Goal: Find specific fact: Find specific fact

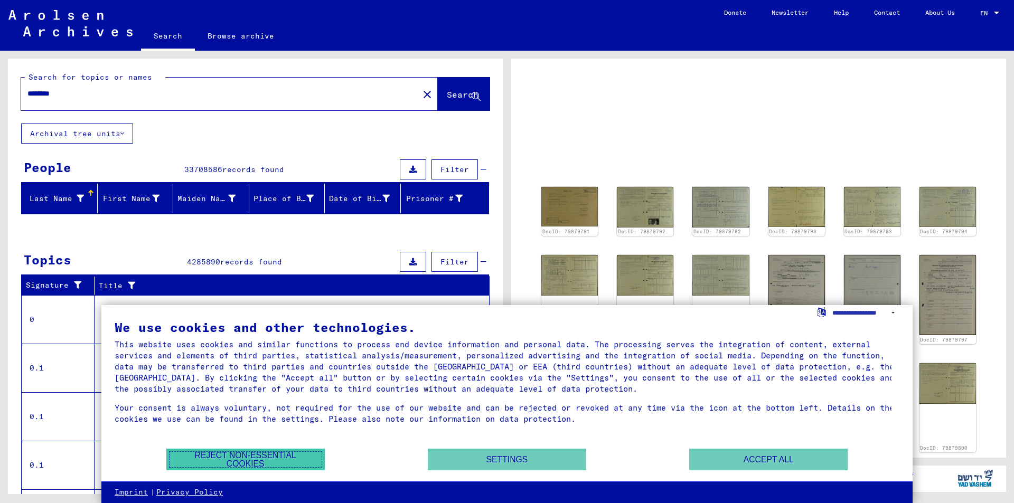
click at [247, 456] on button "Reject non-essential cookies" at bounding box center [245, 460] width 158 height 22
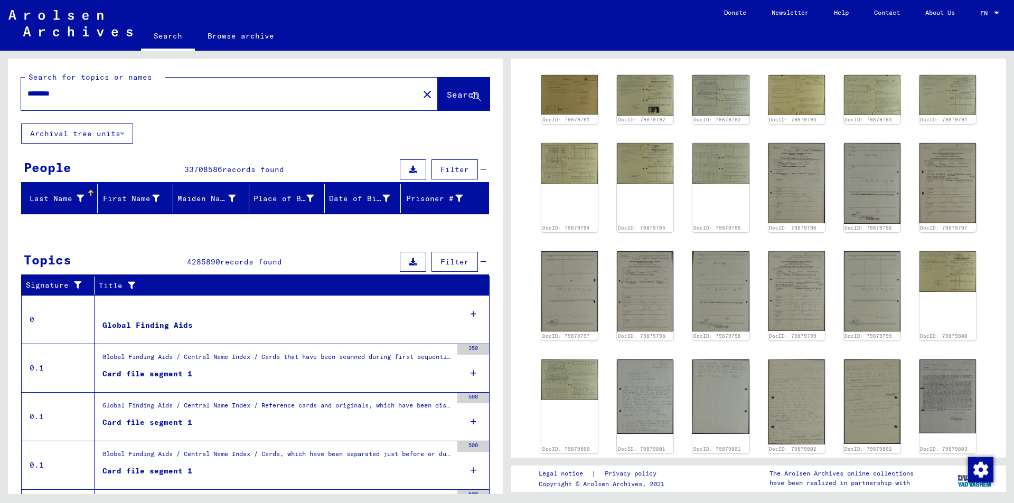
scroll to position [53, 0]
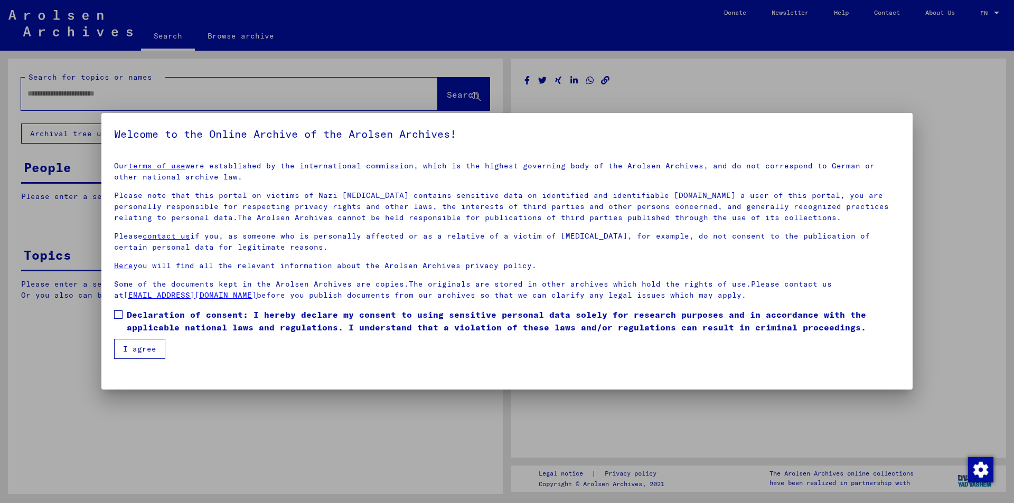
type input "********"
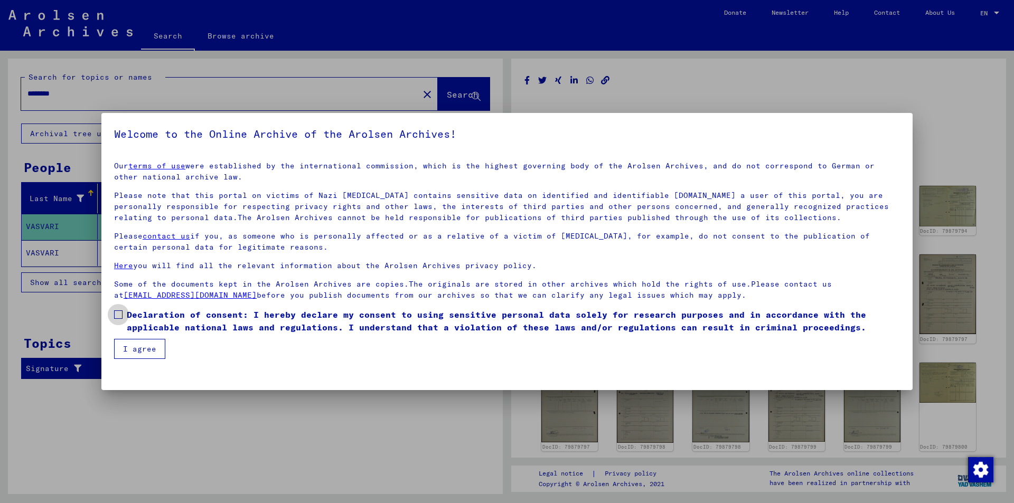
click at [118, 312] on span at bounding box center [118, 315] width 8 height 8
click at [136, 350] on button "I agree" at bounding box center [139, 349] width 51 height 20
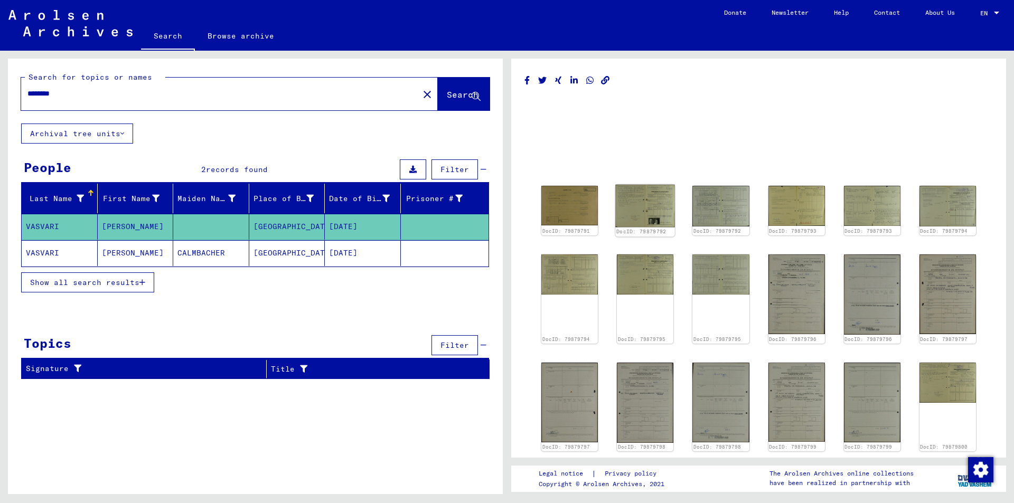
click at [655, 217] on img at bounding box center [645, 206] width 60 height 43
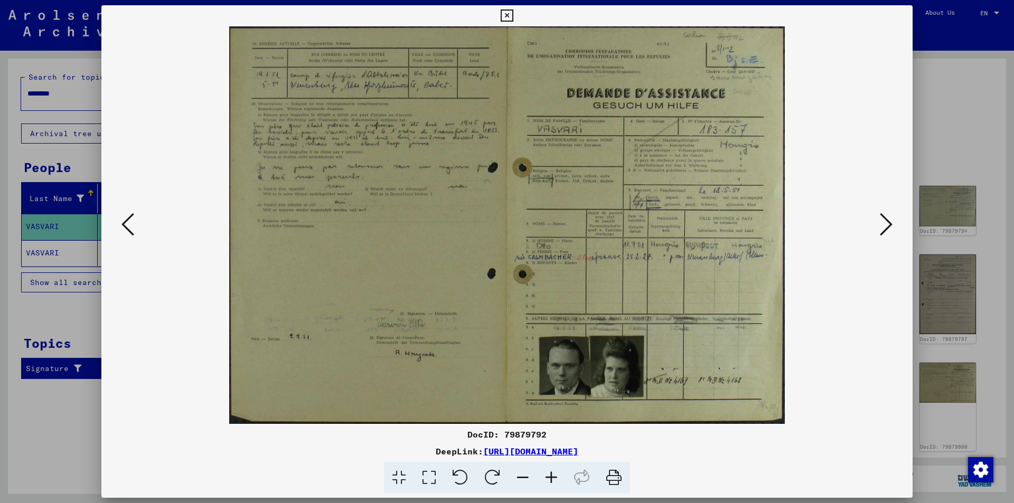
click at [883, 223] on icon at bounding box center [886, 224] width 13 height 25
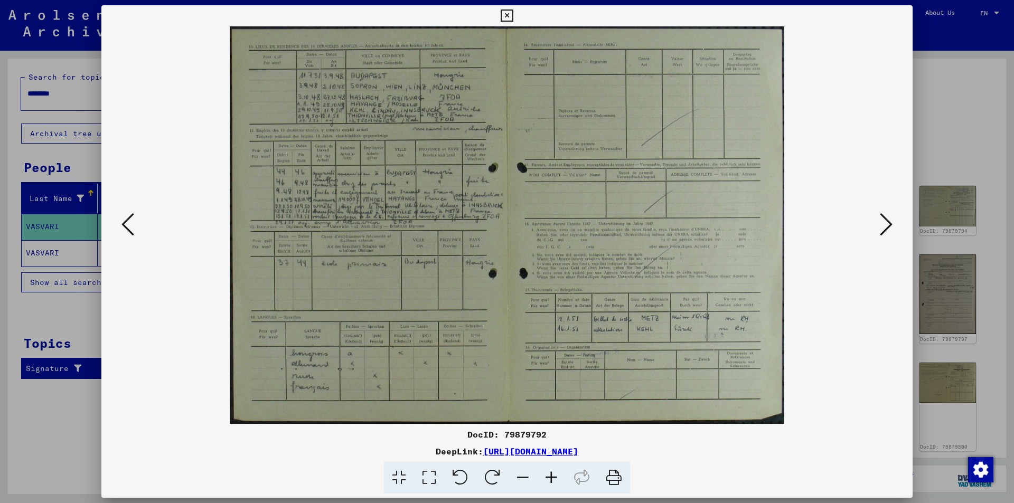
click at [129, 222] on icon at bounding box center [127, 224] width 13 height 25
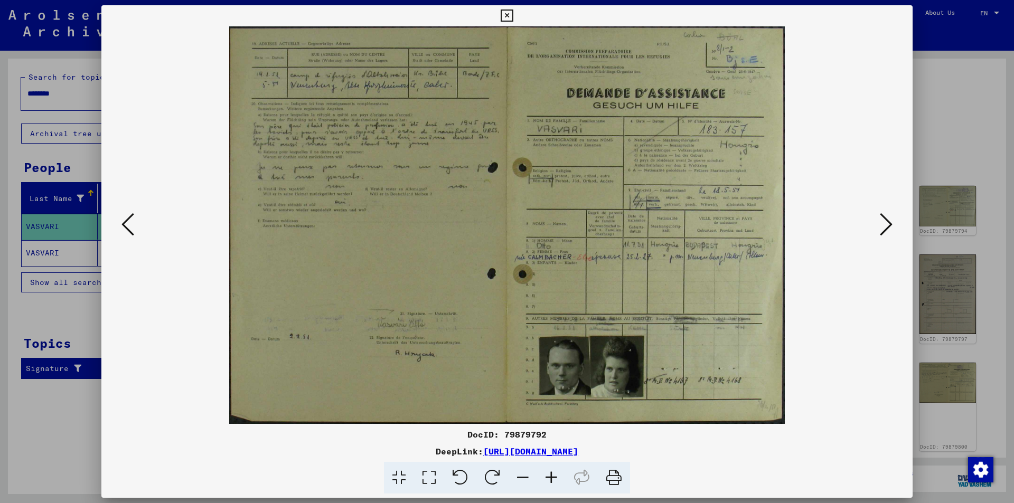
click at [885, 220] on icon at bounding box center [886, 224] width 13 height 25
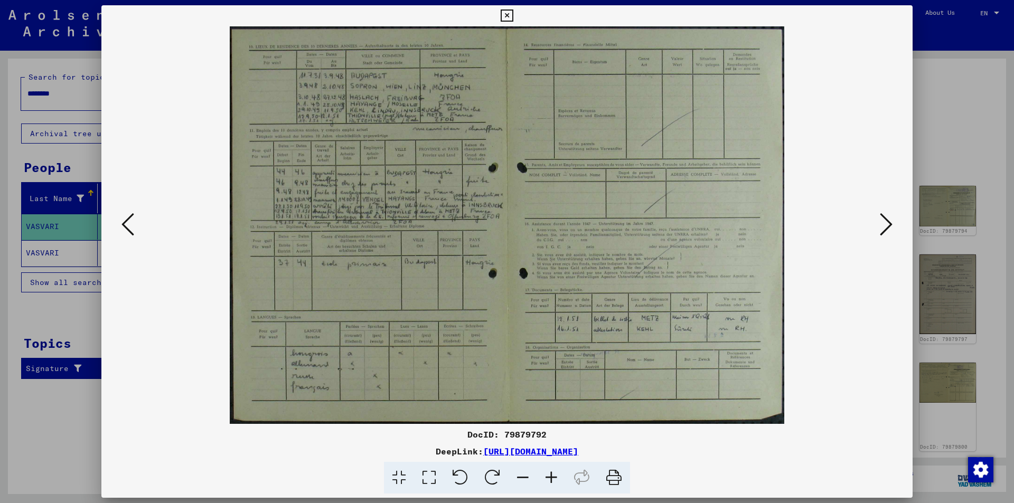
click at [885, 220] on icon at bounding box center [886, 224] width 13 height 25
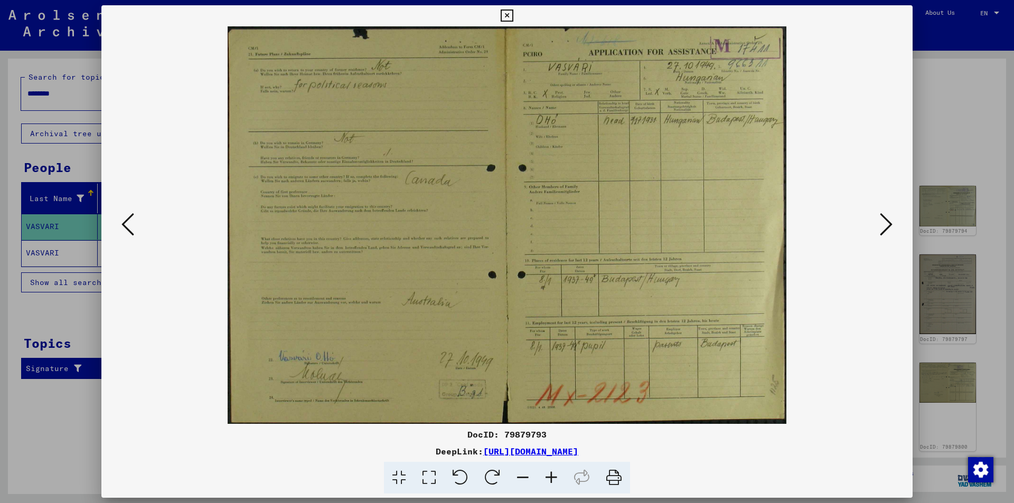
click at [885, 220] on icon at bounding box center [886, 224] width 13 height 25
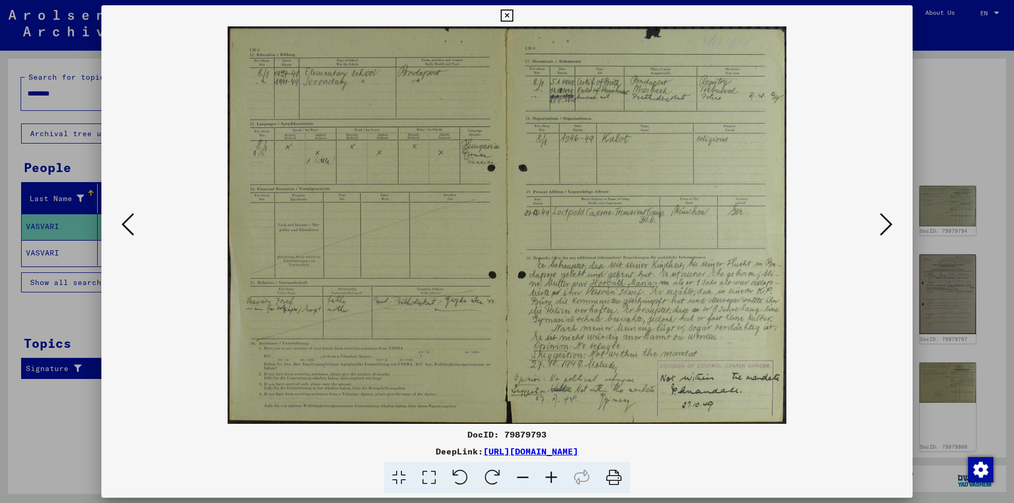
click at [885, 220] on icon at bounding box center [886, 224] width 13 height 25
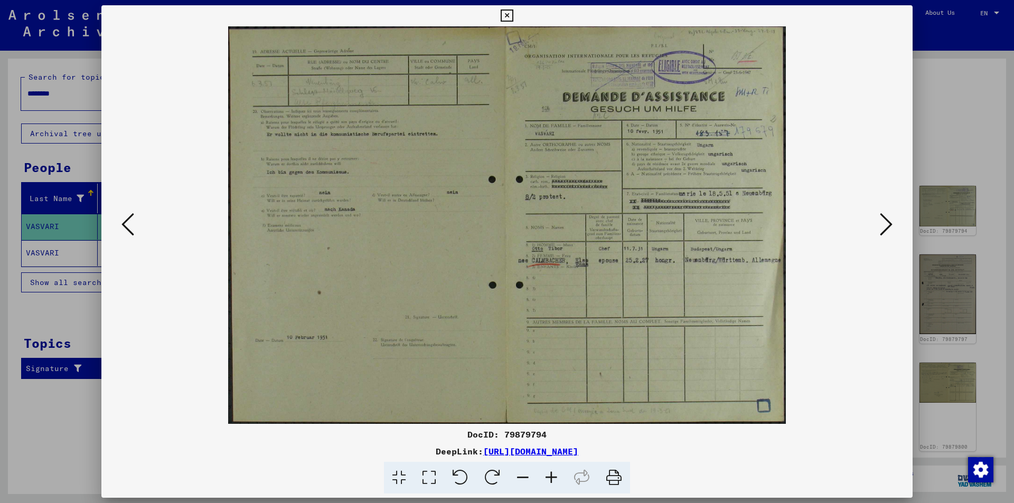
click at [885, 220] on icon at bounding box center [886, 224] width 13 height 25
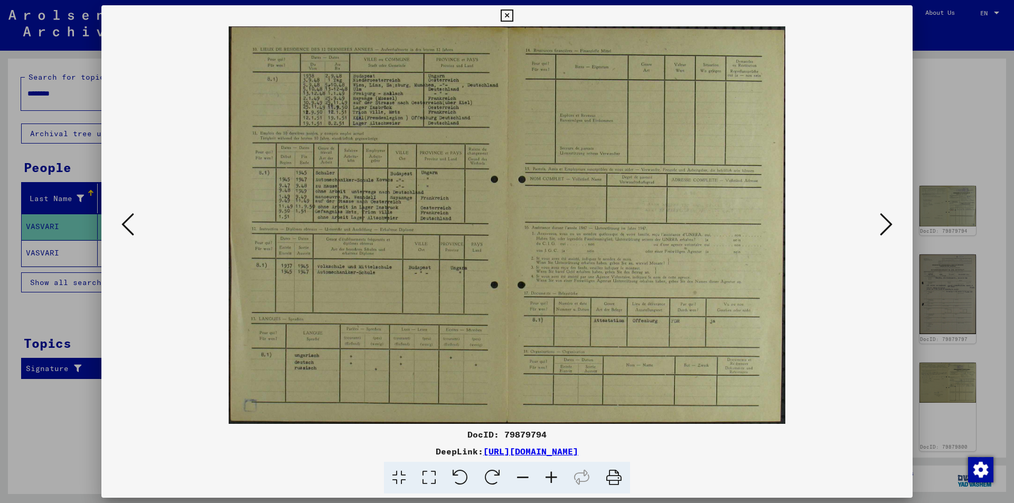
click at [885, 220] on icon at bounding box center [886, 224] width 13 height 25
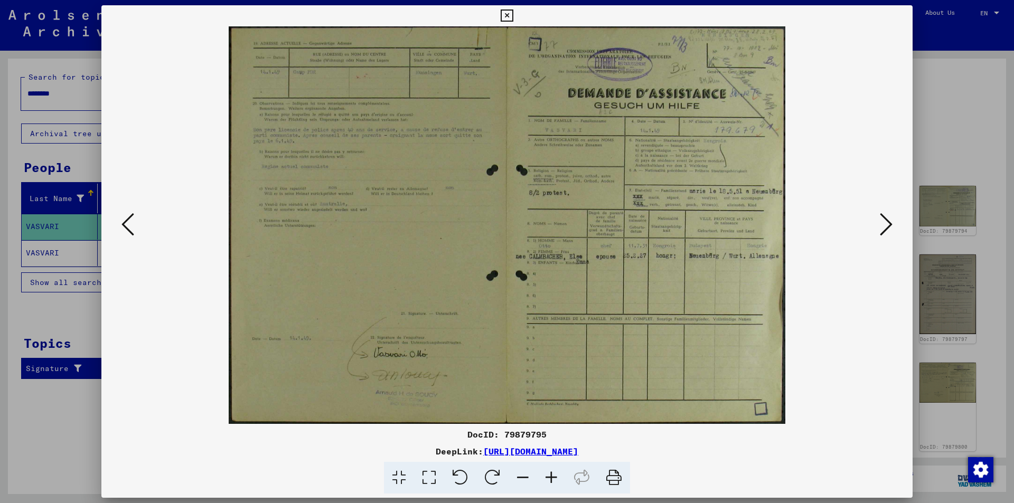
click at [885, 220] on icon at bounding box center [886, 224] width 13 height 25
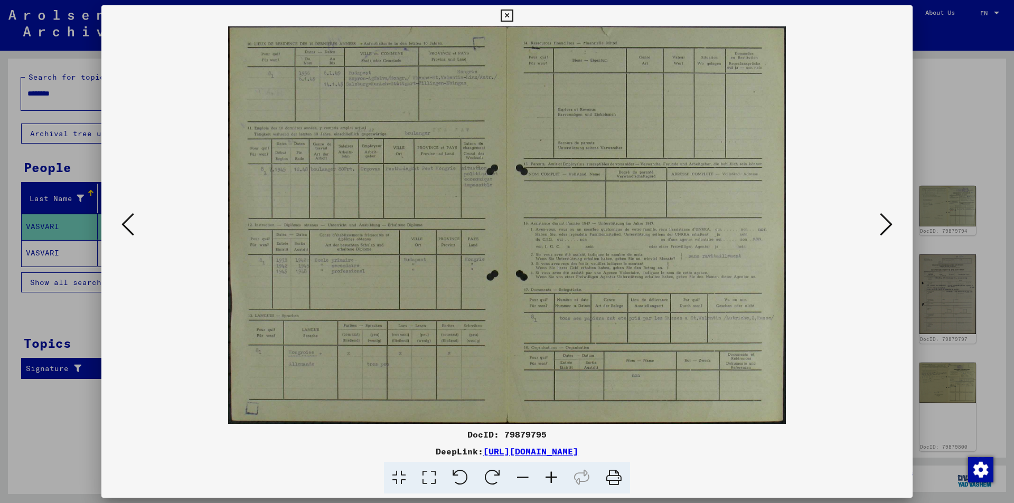
click at [885, 220] on icon at bounding box center [886, 224] width 13 height 25
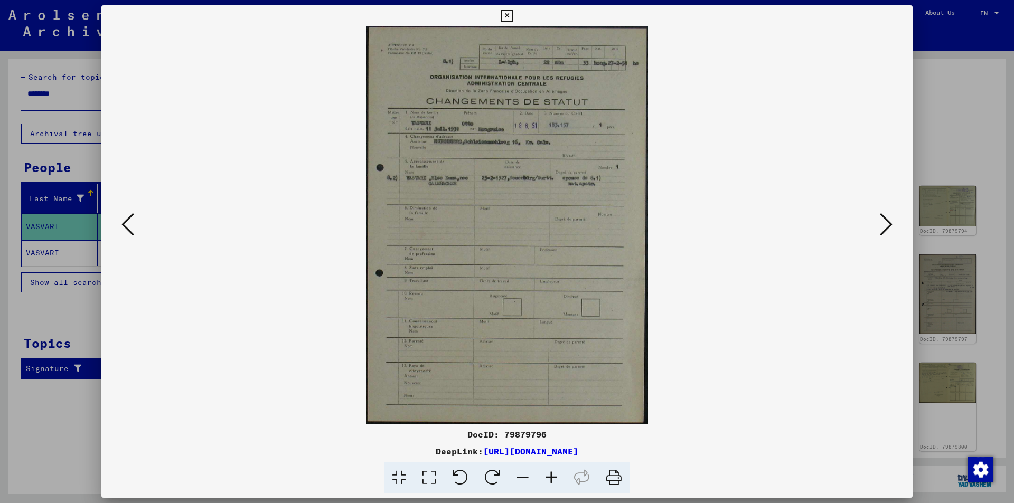
click at [885, 220] on icon at bounding box center [886, 224] width 13 height 25
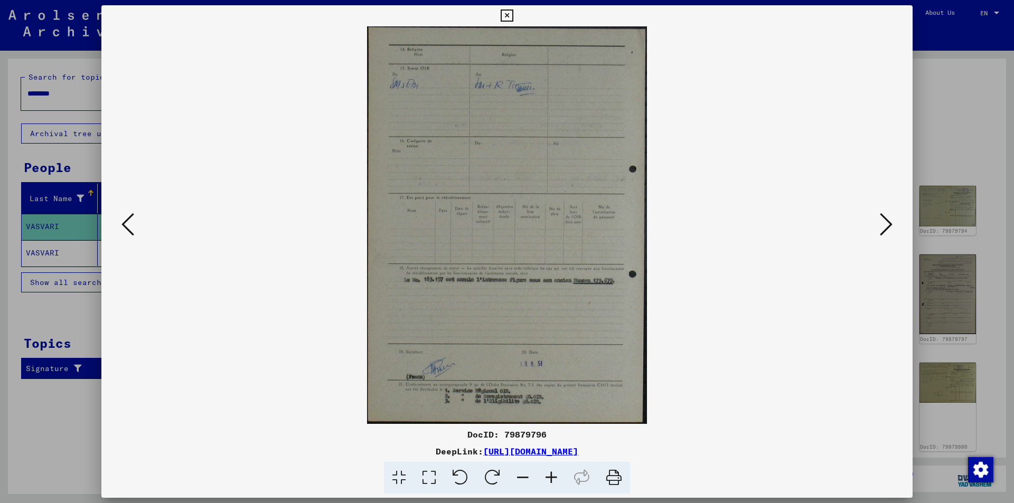
click at [885, 220] on icon at bounding box center [886, 224] width 13 height 25
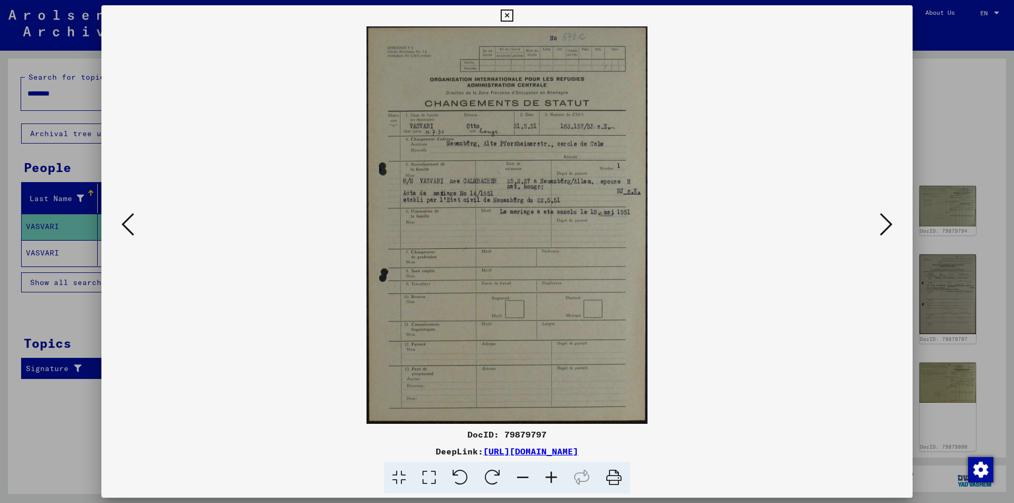
click at [885, 220] on icon at bounding box center [886, 224] width 13 height 25
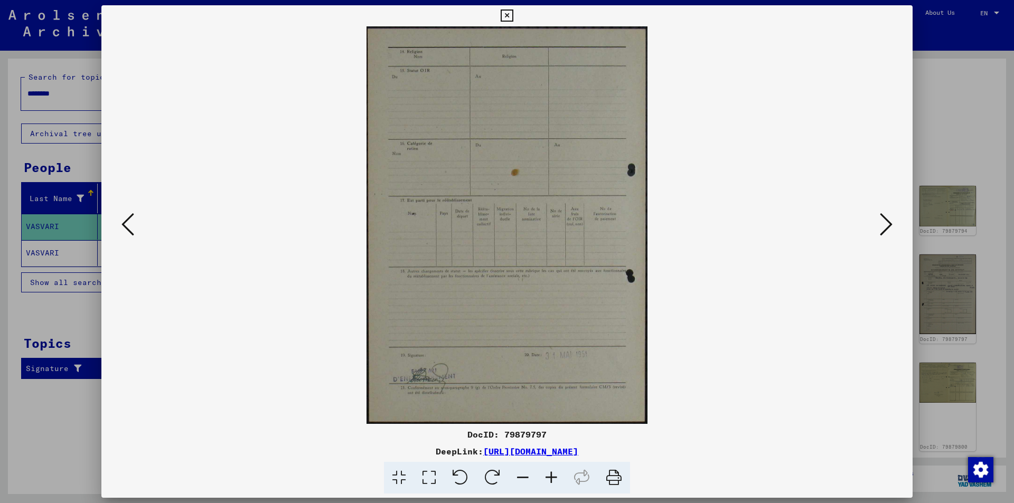
click at [885, 220] on icon at bounding box center [886, 224] width 13 height 25
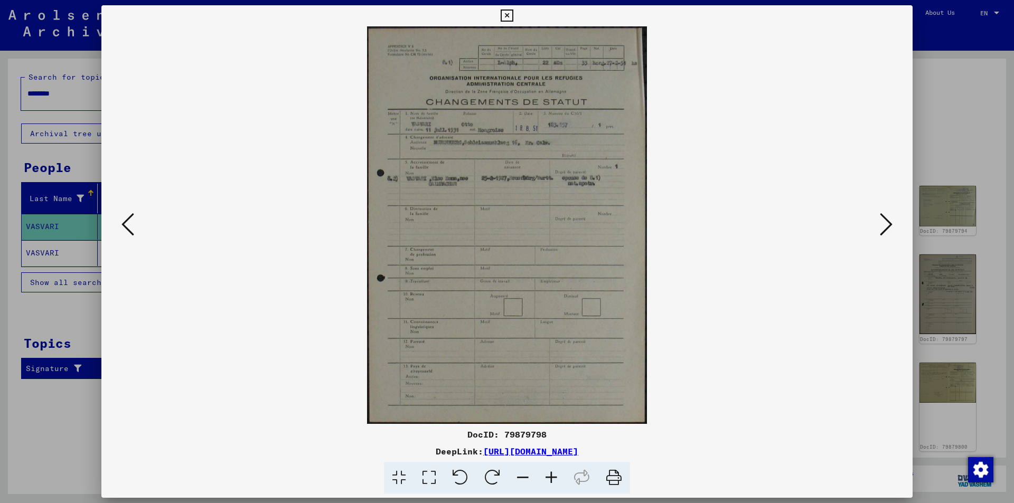
click at [884, 220] on icon at bounding box center [886, 224] width 13 height 25
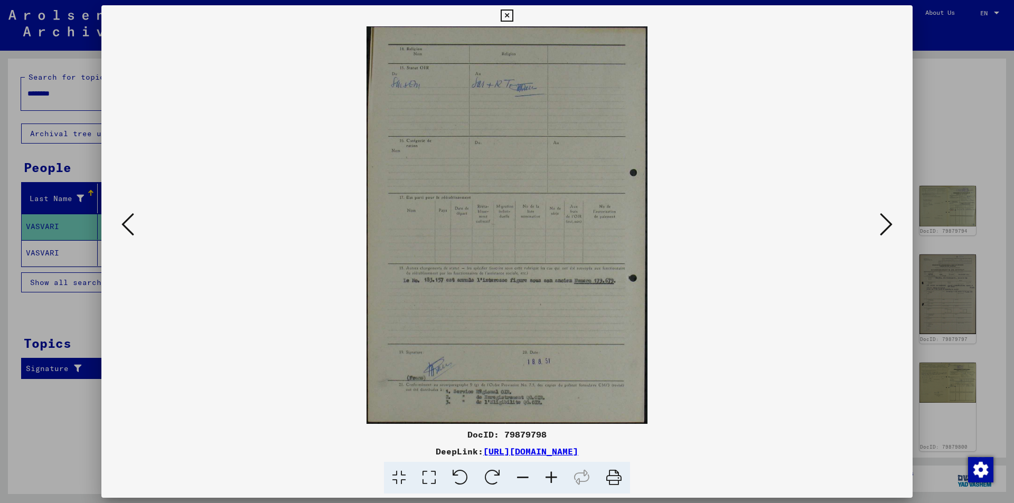
click at [884, 224] on icon at bounding box center [886, 224] width 13 height 25
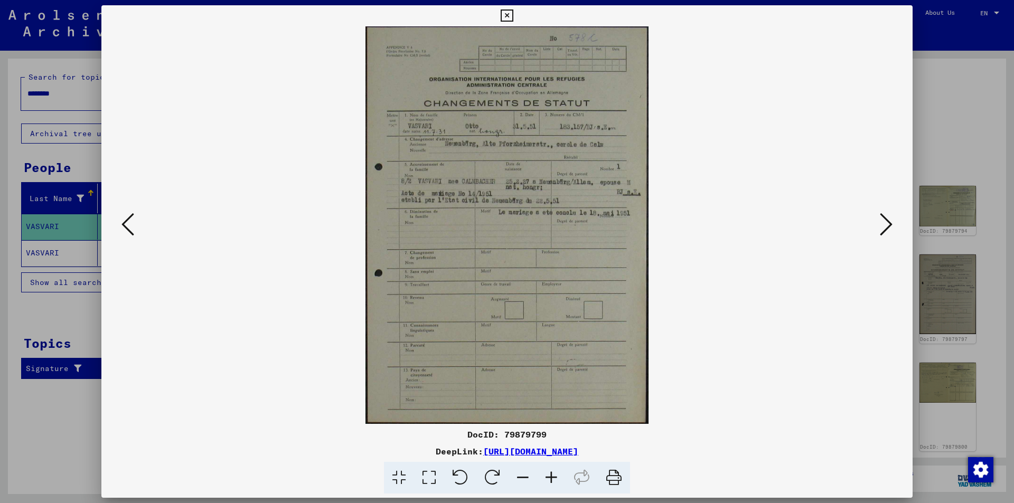
click at [423, 473] on icon at bounding box center [429, 478] width 30 height 32
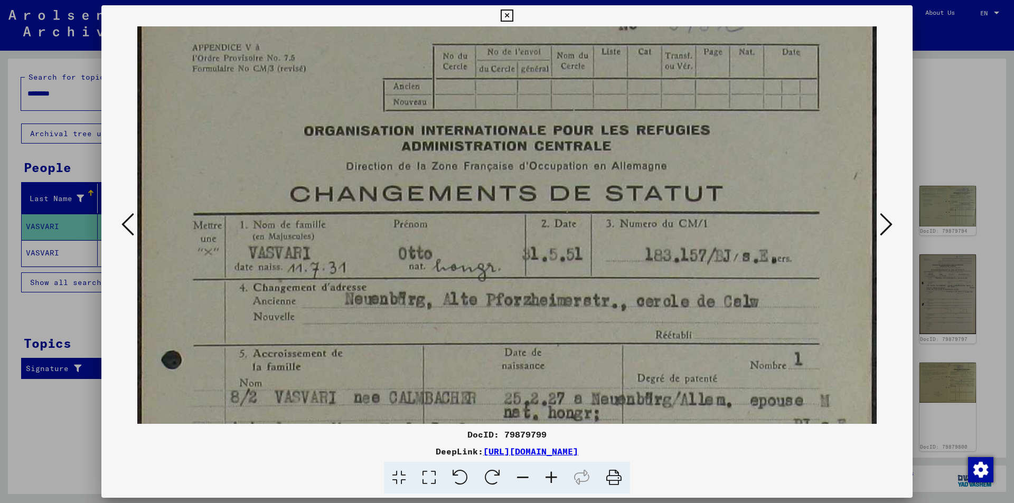
scroll to position [0, 0]
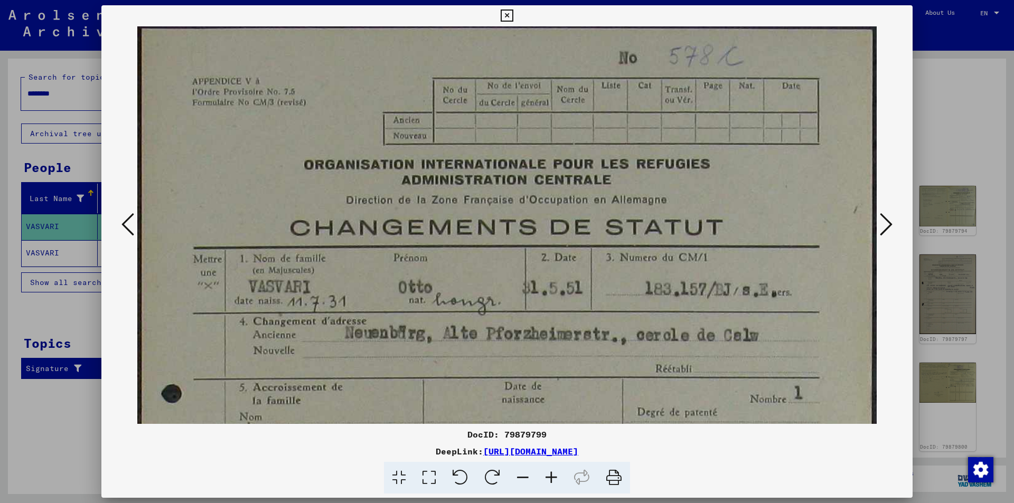
drag, startPoint x: 567, startPoint y: 306, endPoint x: 564, endPoint y: 324, distance: 18.7
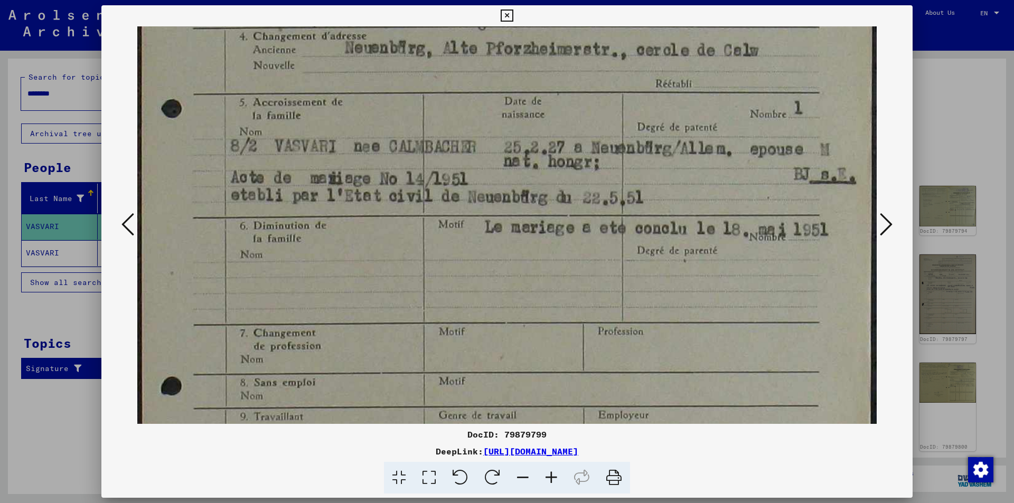
drag, startPoint x: 537, startPoint y: 351, endPoint x: 510, endPoint y: 82, distance: 270.7
click at [512, 68] on img at bounding box center [506, 261] width 739 height 1040
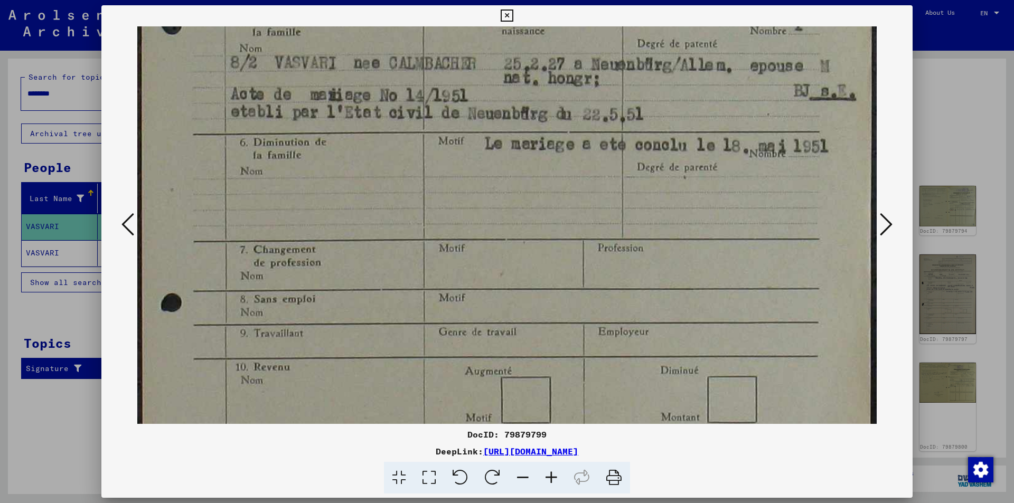
drag, startPoint x: 512, startPoint y: 206, endPoint x: 508, endPoint y: 135, distance: 70.9
click at [508, 135] on img at bounding box center [506, 178] width 739 height 1040
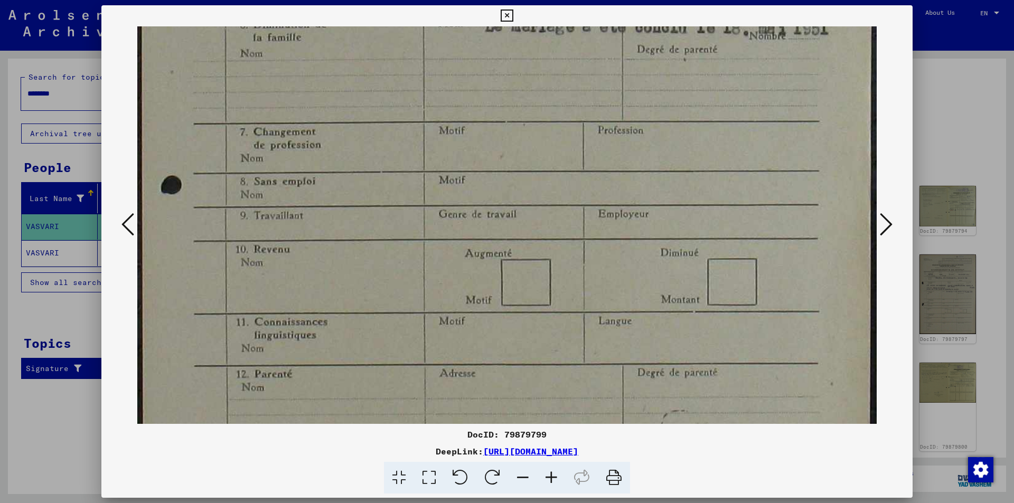
scroll to position [499, 0]
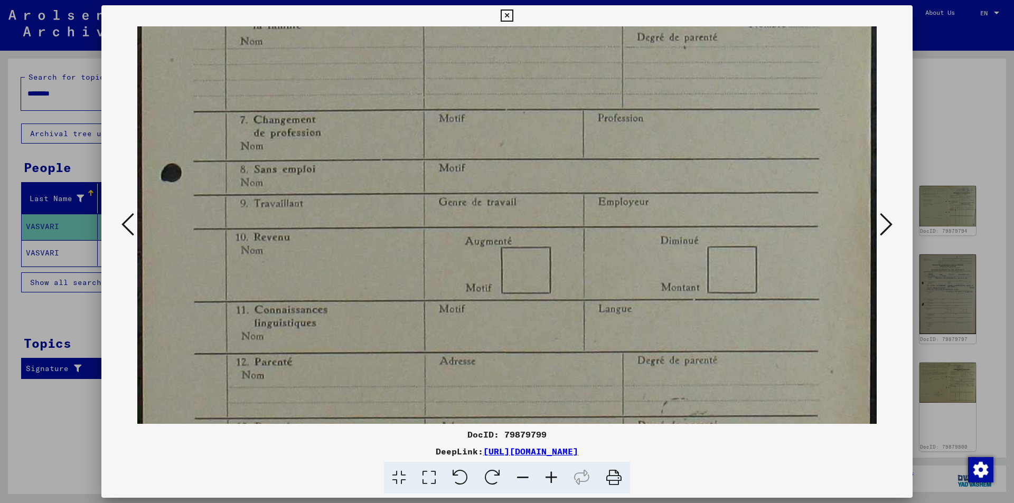
drag, startPoint x: 528, startPoint y: 241, endPoint x: 505, endPoint y: 120, distance: 123.1
click at [505, 120] on img at bounding box center [506, 48] width 739 height 1040
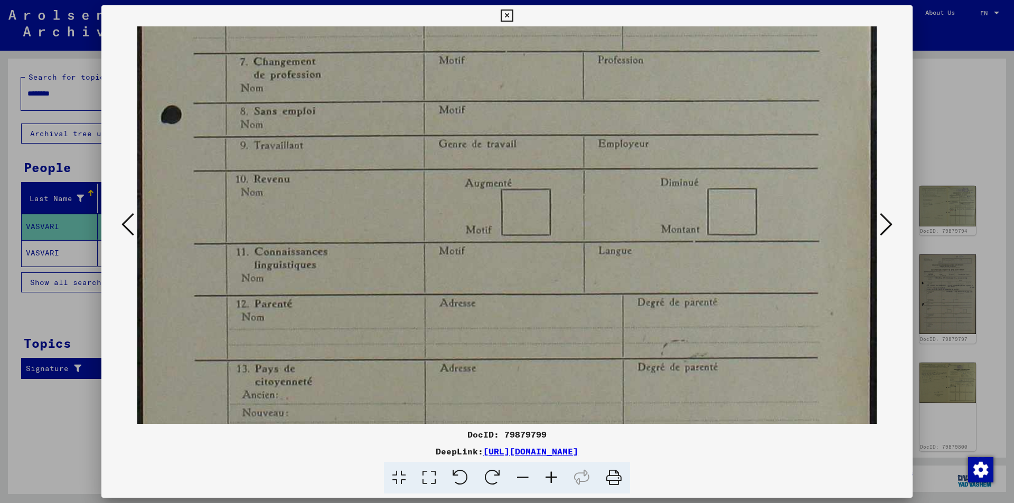
scroll to position [558, 0]
drag, startPoint x: 573, startPoint y: 230, endPoint x: 530, endPoint y: 171, distance: 73.7
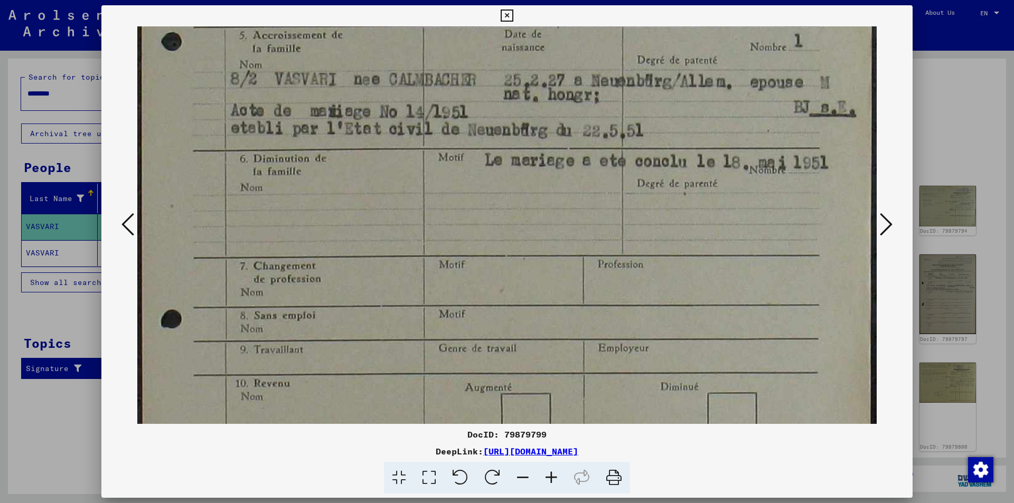
drag, startPoint x: 541, startPoint y: 334, endPoint x: 533, endPoint y: 361, distance: 28.1
click at [533, 361] on img at bounding box center [506, 194] width 739 height 1040
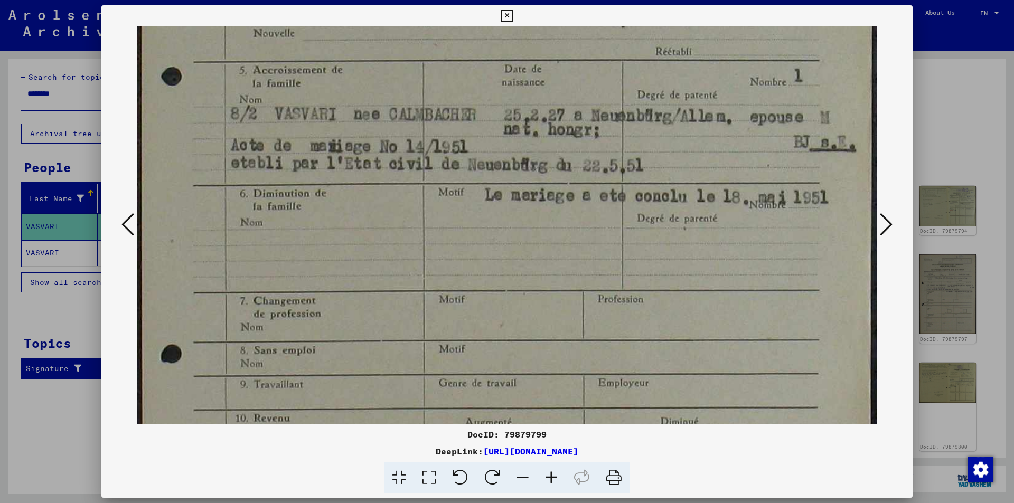
scroll to position [320, 0]
drag, startPoint x: 553, startPoint y: 282, endPoint x: 546, endPoint y: 311, distance: 30.5
click at [546, 311] on img at bounding box center [506, 227] width 739 height 1040
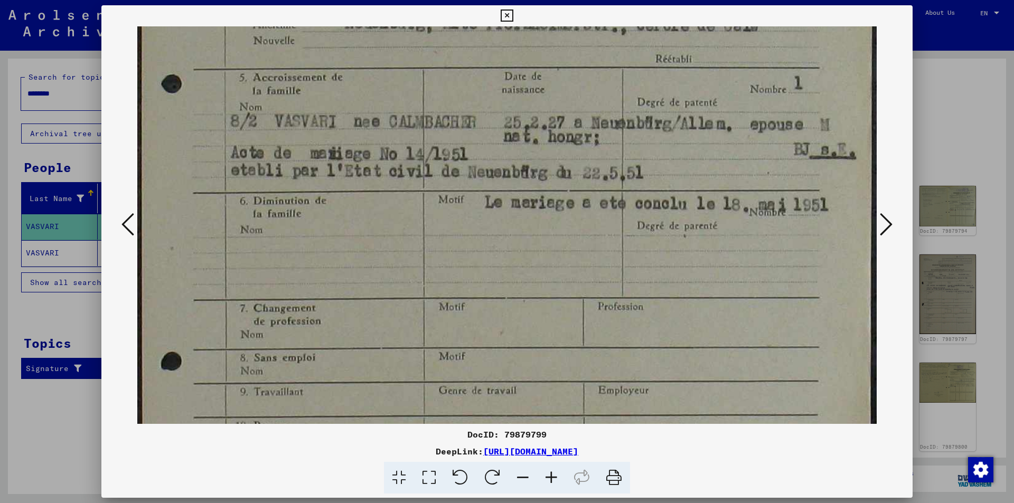
scroll to position [317, 0]
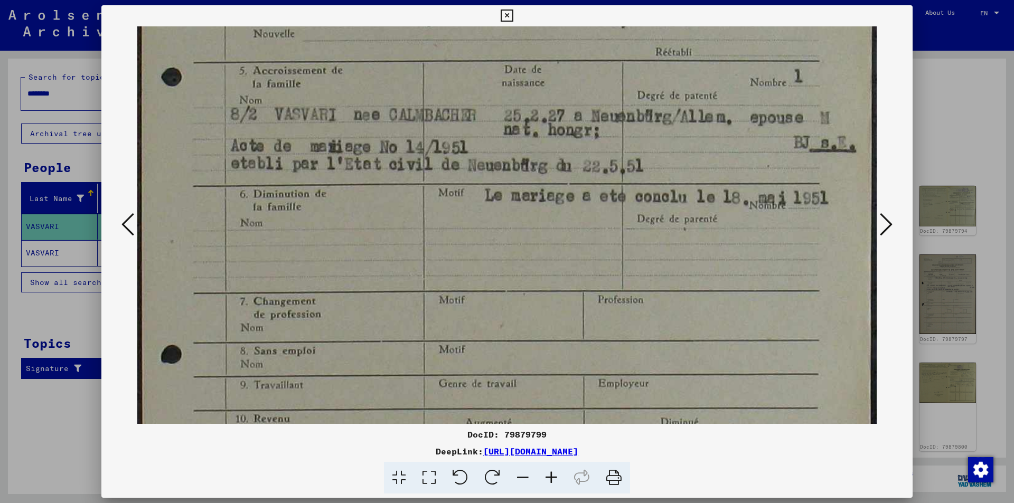
drag, startPoint x: 535, startPoint y: 249, endPoint x: 507, endPoint y: 250, distance: 28.0
click at [507, 250] on img at bounding box center [506, 230] width 739 height 1040
click at [756, 135] on img at bounding box center [506, 230] width 739 height 1040
click at [714, 107] on img at bounding box center [506, 230] width 739 height 1040
click at [718, 107] on img at bounding box center [506, 230] width 739 height 1040
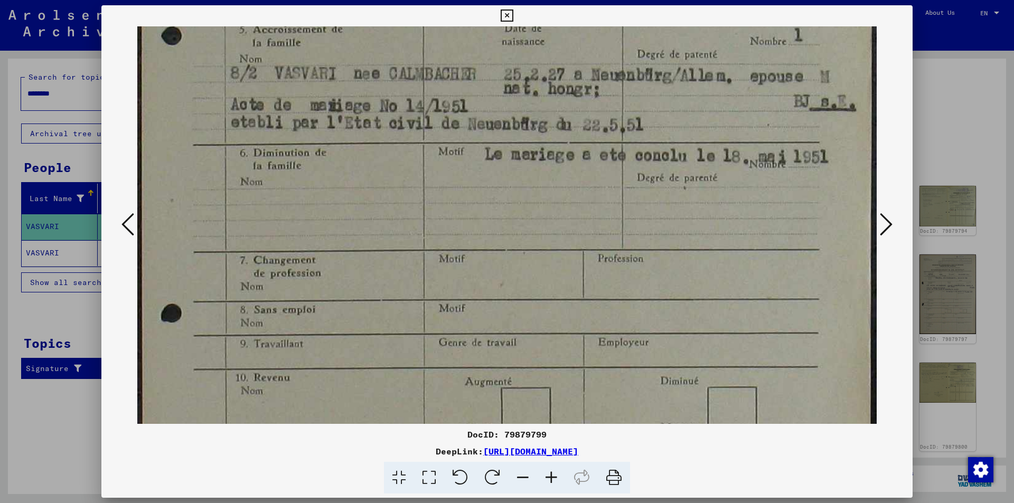
scroll to position [359, 0]
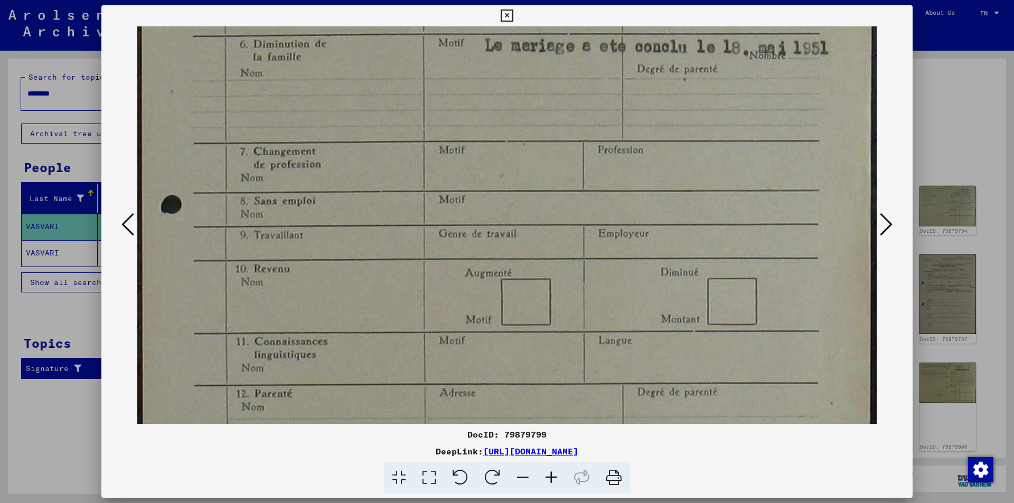
drag, startPoint x: 556, startPoint y: 262, endPoint x: 518, endPoint y: 117, distance: 149.6
click at [512, 114] on img at bounding box center [506, 80] width 739 height 1040
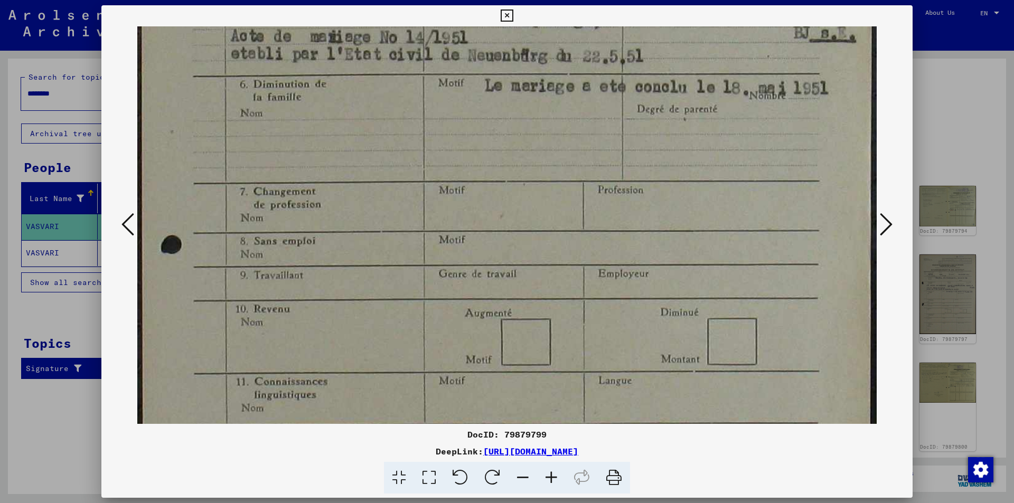
scroll to position [431, 0]
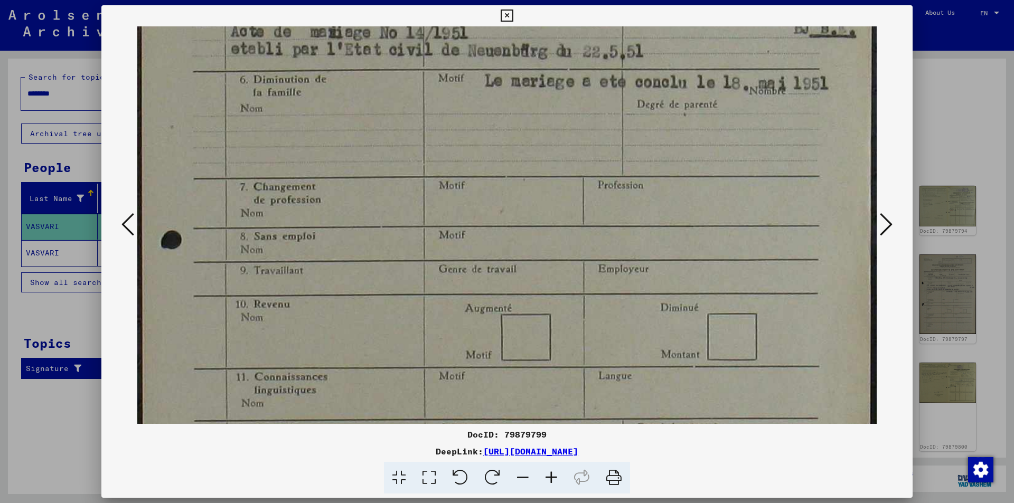
drag, startPoint x: 371, startPoint y: 70, endPoint x: 364, endPoint y: 106, distance: 36.6
click at [364, 106] on img at bounding box center [506, 115] width 739 height 1040
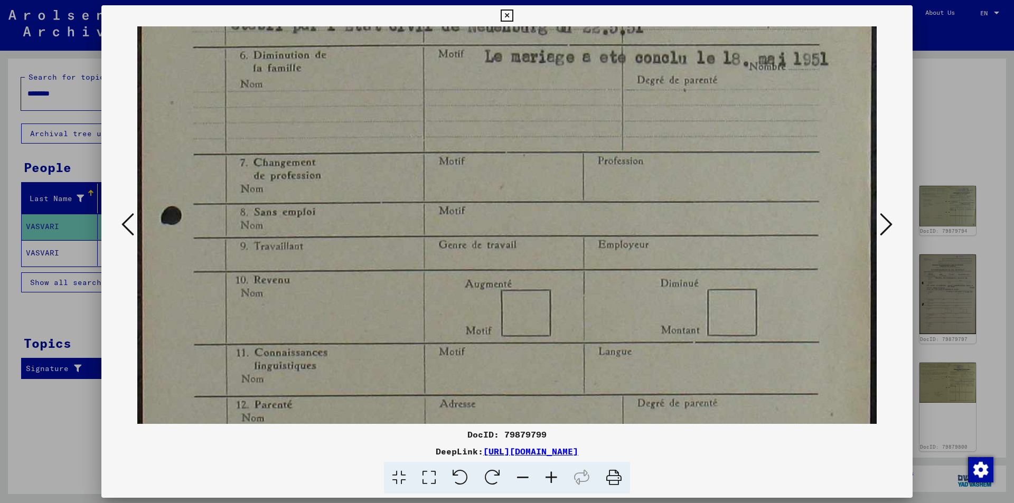
scroll to position [457, 0]
drag, startPoint x: 425, startPoint y: 126, endPoint x: 352, endPoint y: 100, distance: 77.8
click at [352, 100] on img at bounding box center [506, 89] width 739 height 1040
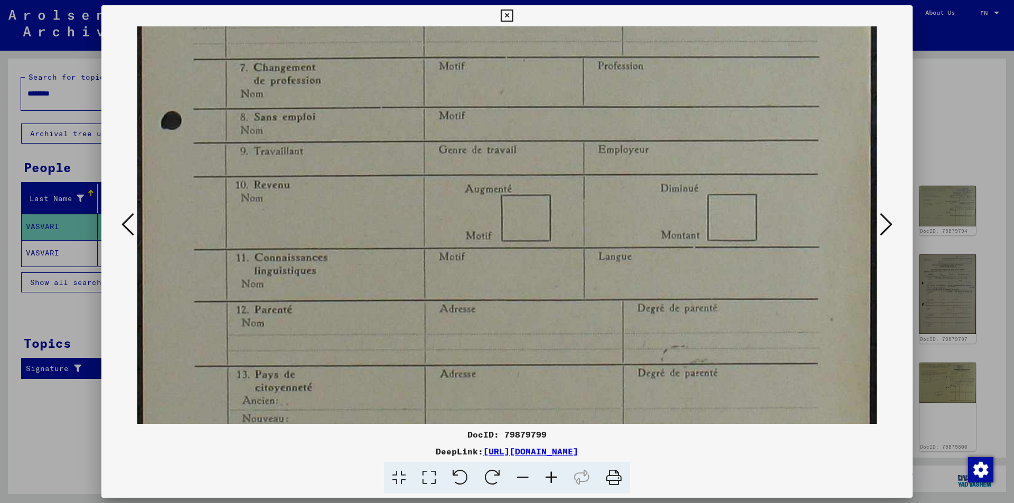
drag, startPoint x: 517, startPoint y: 194, endPoint x: 482, endPoint y: 110, distance: 90.9
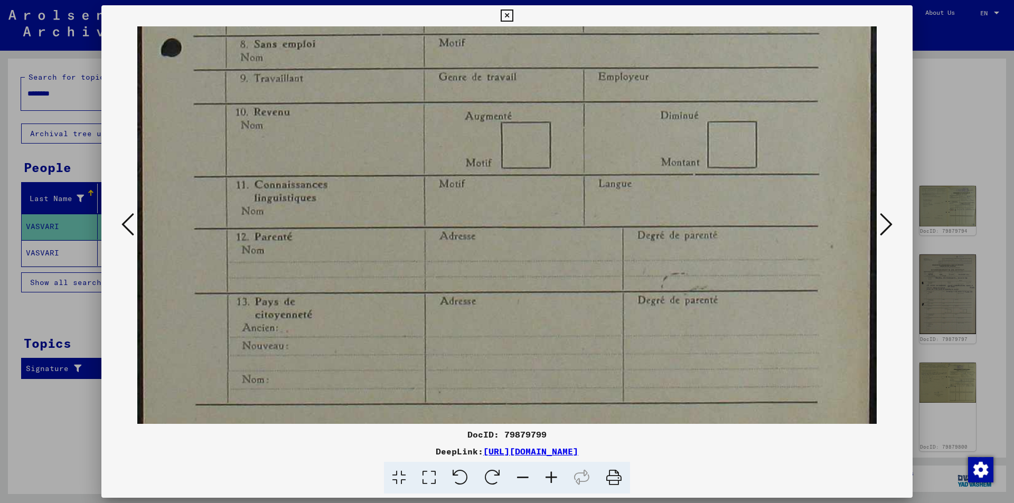
scroll to position [642, 0]
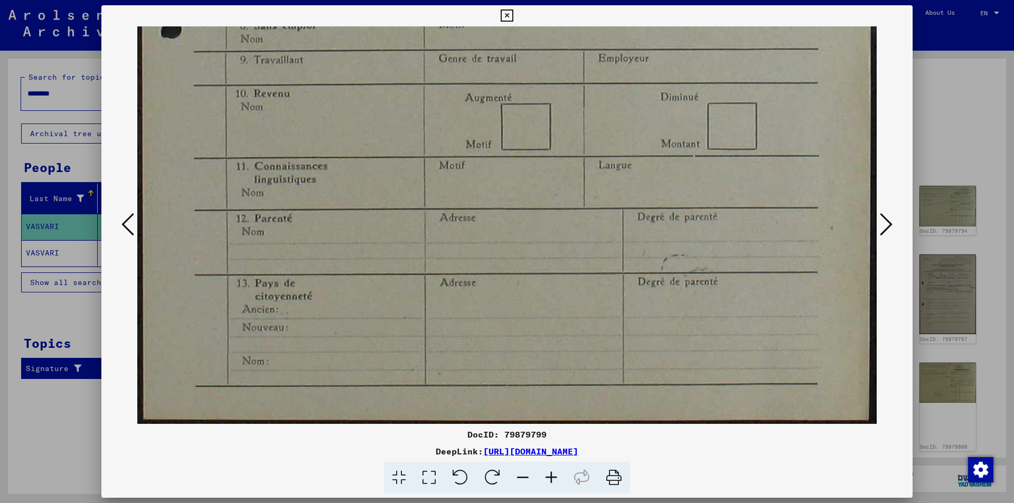
drag, startPoint x: 529, startPoint y: 290, endPoint x: 511, endPoint y: 131, distance: 159.9
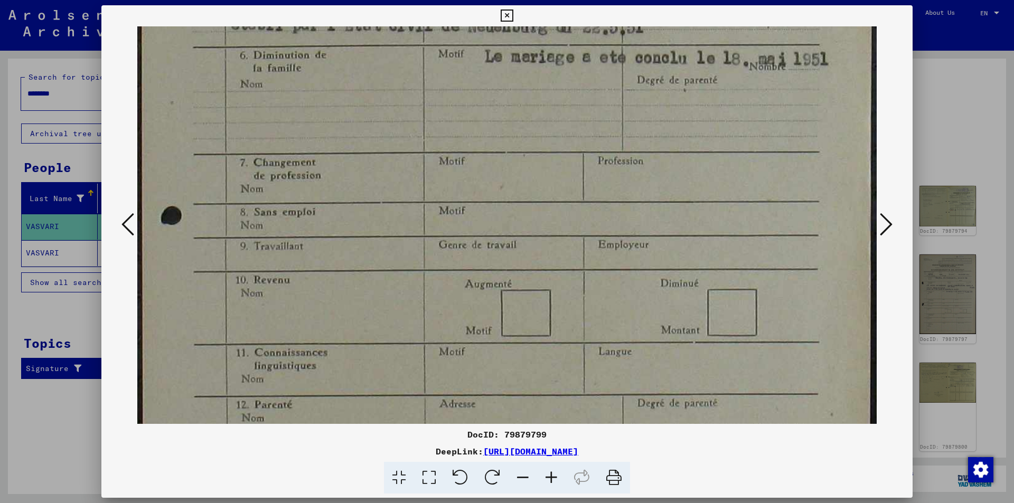
scroll to position [458, 0]
drag, startPoint x: 530, startPoint y: 140, endPoint x: 465, endPoint y: 324, distance: 195.6
click at [465, 324] on img at bounding box center [506, 89] width 739 height 1040
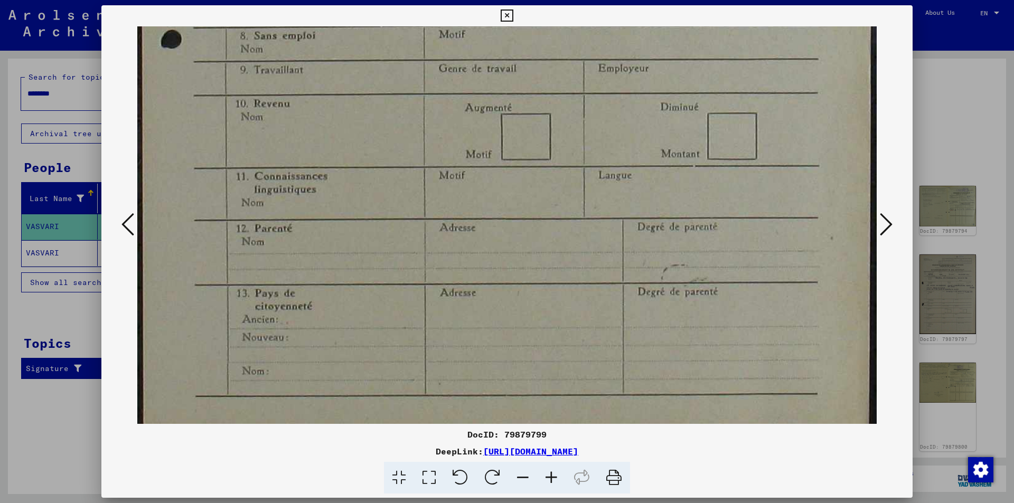
drag, startPoint x: 575, startPoint y: 267, endPoint x: 553, endPoint y: 92, distance: 175.6
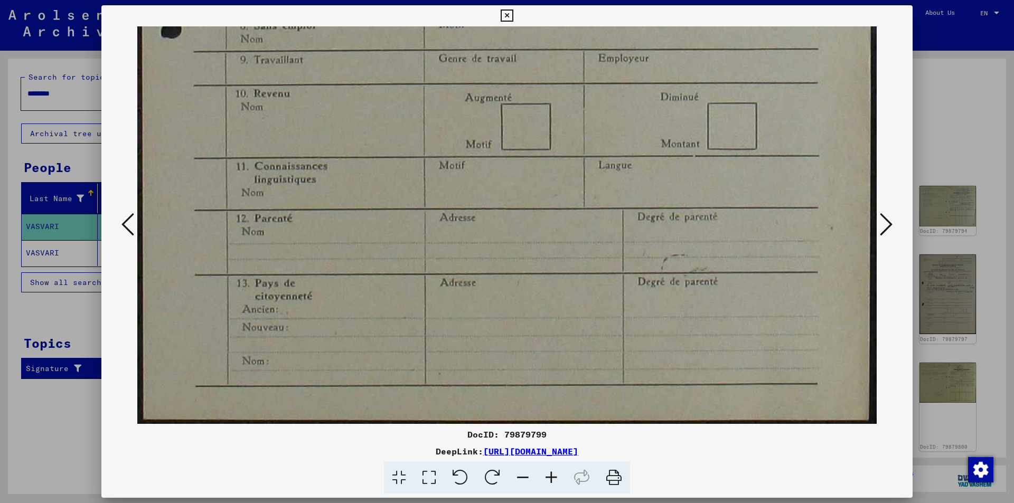
drag, startPoint x: 559, startPoint y: 277, endPoint x: 543, endPoint y: 124, distance: 153.5
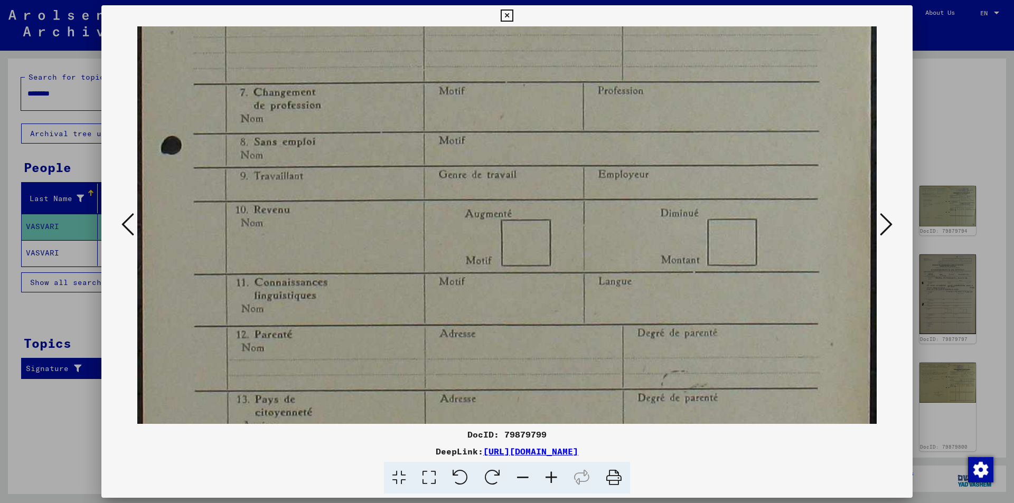
drag, startPoint x: 543, startPoint y: 124, endPoint x: 528, endPoint y: 241, distance: 118.3
click at [528, 241] on img at bounding box center [506, 20] width 739 height 1040
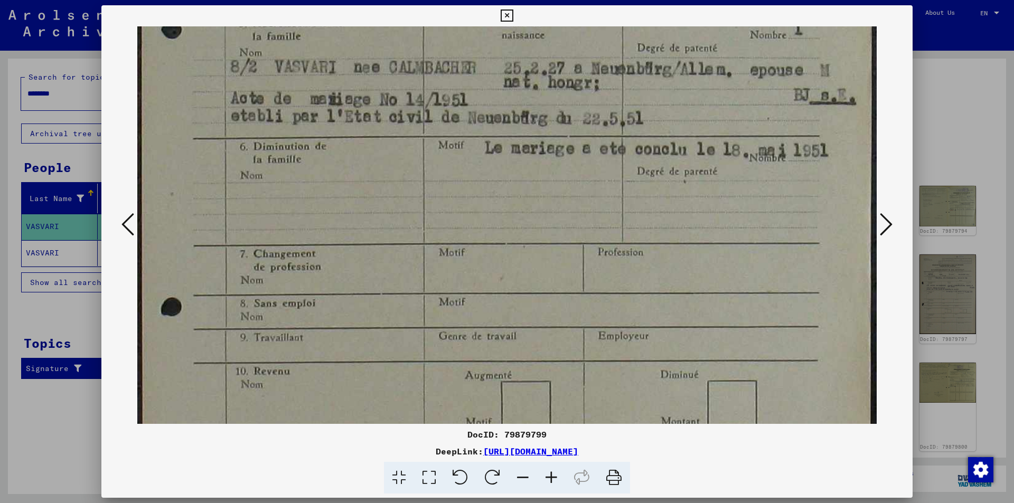
drag, startPoint x: 614, startPoint y: 168, endPoint x: 594, endPoint y: 304, distance: 137.7
click at [594, 304] on img at bounding box center [506, 182] width 739 height 1040
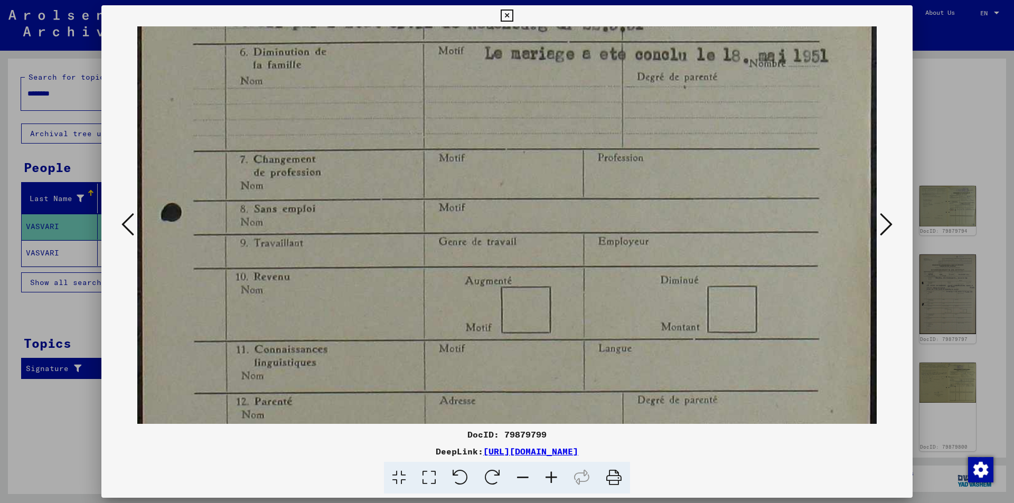
drag, startPoint x: 596, startPoint y: 205, endPoint x: 474, endPoint y: 110, distance: 154.7
click at [474, 110] on img at bounding box center [506, 87] width 739 height 1040
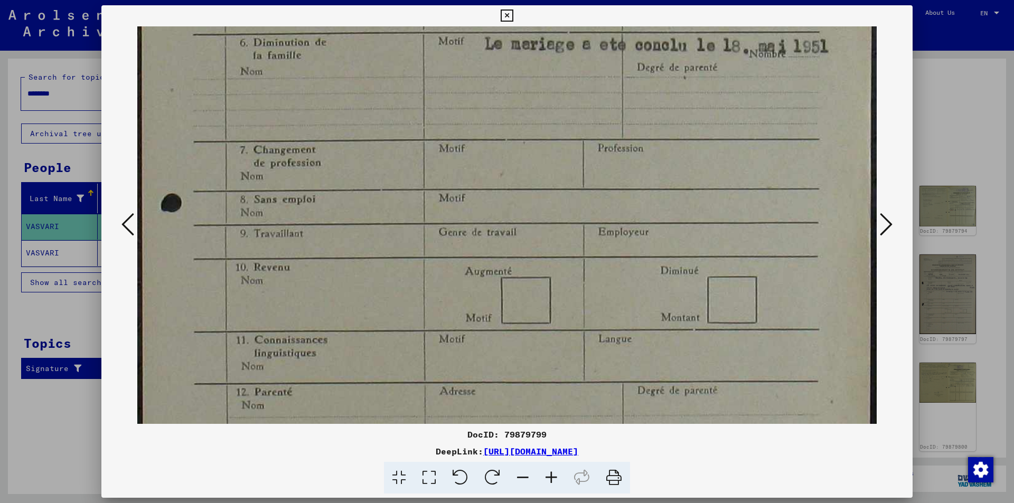
scroll to position [471, 0]
drag, startPoint x: 536, startPoint y: 63, endPoint x: 512, endPoint y: 52, distance: 26.5
click at [512, 52] on img at bounding box center [506, 76] width 739 height 1040
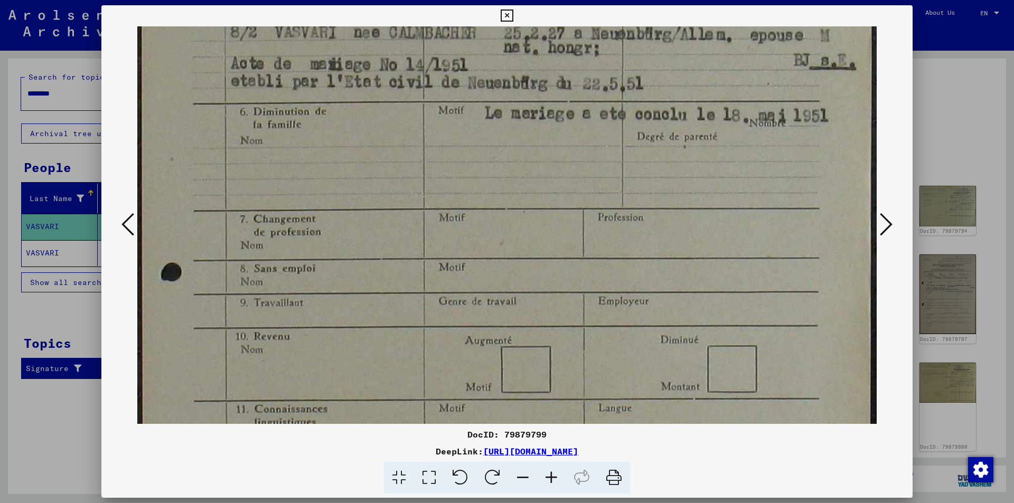
drag, startPoint x: 534, startPoint y: 98, endPoint x: 519, endPoint y: 168, distance: 72.4
click at [519, 168] on img at bounding box center [506, 147] width 739 height 1040
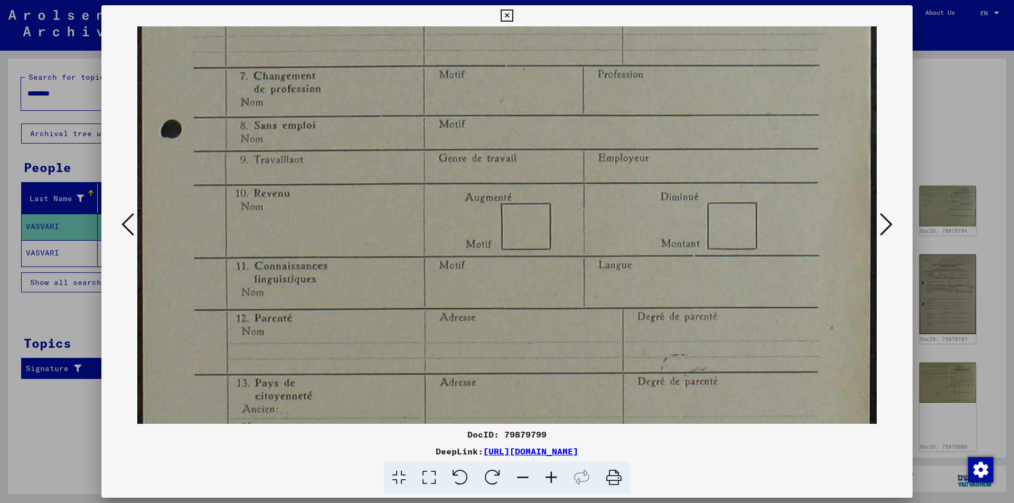
drag, startPoint x: 527, startPoint y: 245, endPoint x: 501, endPoint y: 101, distance: 145.4
click at [501, 101] on img at bounding box center [506, 4] width 739 height 1040
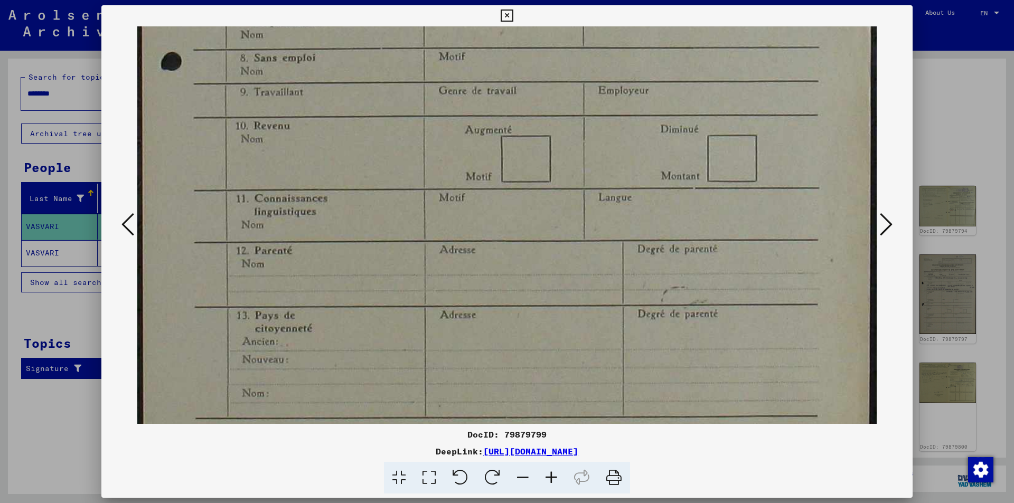
scroll to position [611, 0]
drag, startPoint x: 409, startPoint y: 176, endPoint x: 400, endPoint y: 108, distance: 68.7
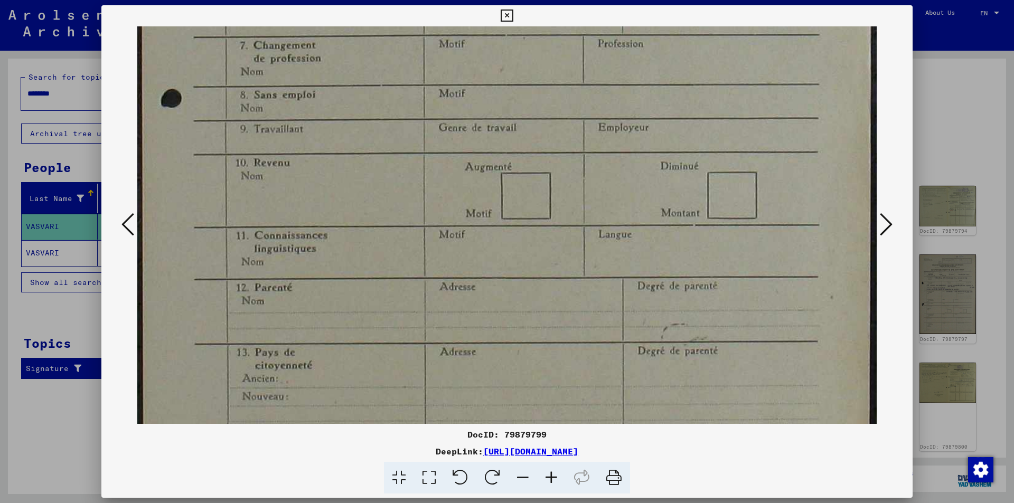
scroll to position [577, 0]
drag, startPoint x: 532, startPoint y: 100, endPoint x: 529, endPoint y: 134, distance: 33.9
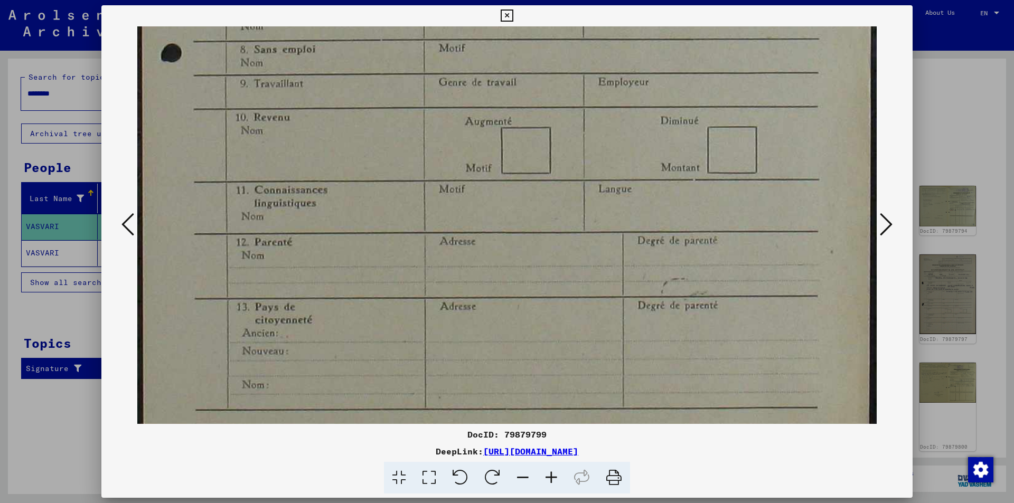
scroll to position [642, 0]
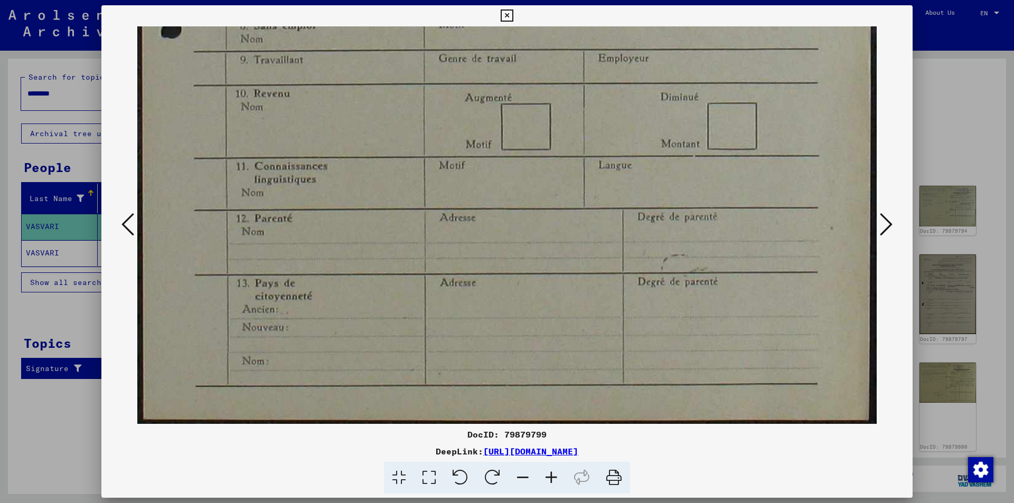
drag, startPoint x: 512, startPoint y: 195, endPoint x: 497, endPoint y: 98, distance: 98.3
drag, startPoint x: 393, startPoint y: 186, endPoint x: 382, endPoint y: 137, distance: 50.4
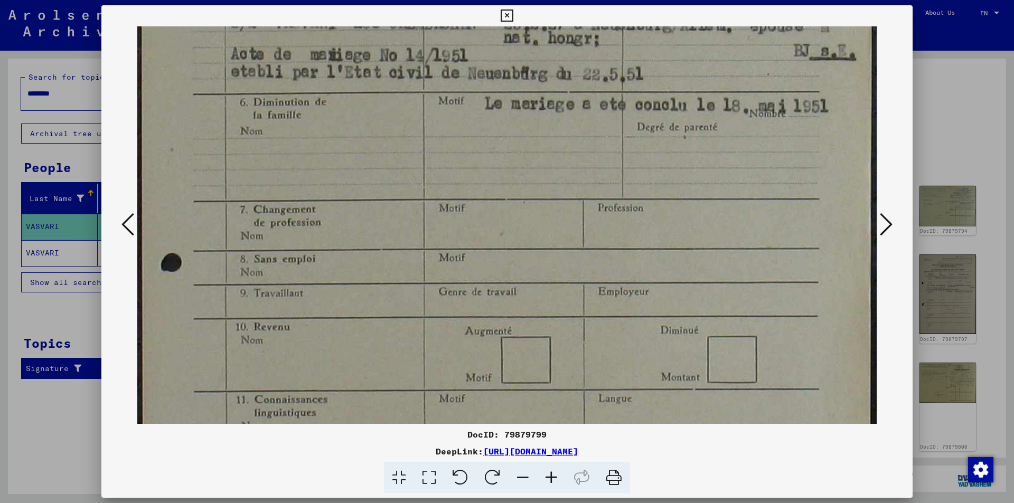
drag, startPoint x: 444, startPoint y: 148, endPoint x: 432, endPoint y: 380, distance: 232.2
click at [420, 391] on img at bounding box center [506, 138] width 739 height 1040
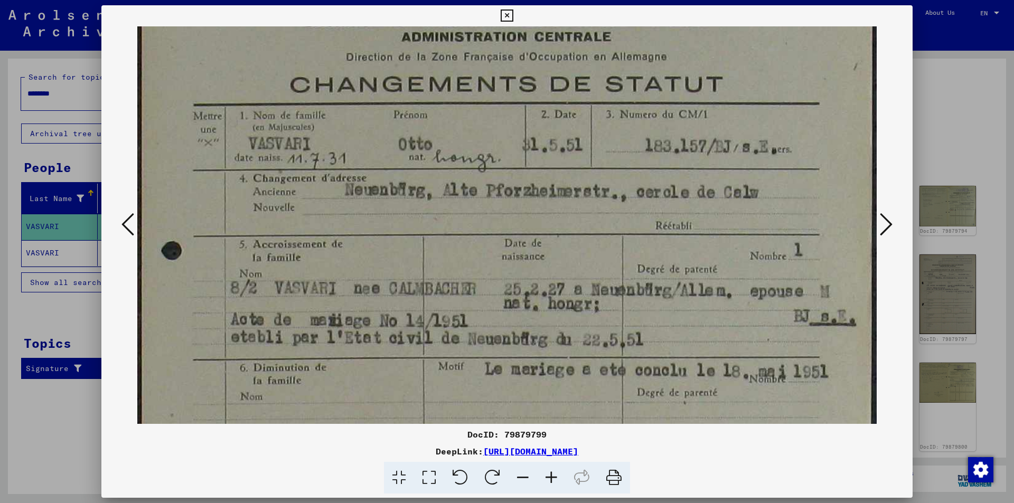
drag, startPoint x: 502, startPoint y: 152, endPoint x: 458, endPoint y: 353, distance: 206.5
click at [448, 370] on img at bounding box center [506, 403] width 739 height 1040
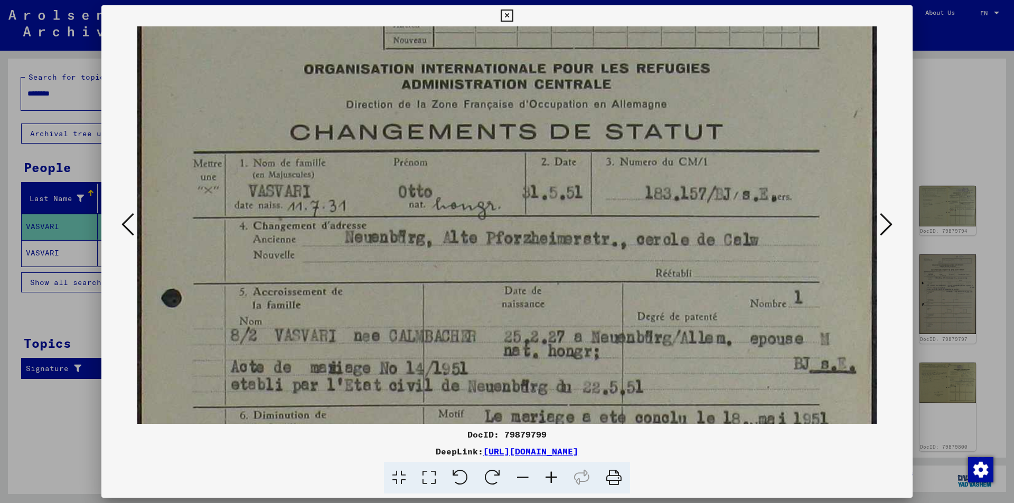
scroll to position [0, 0]
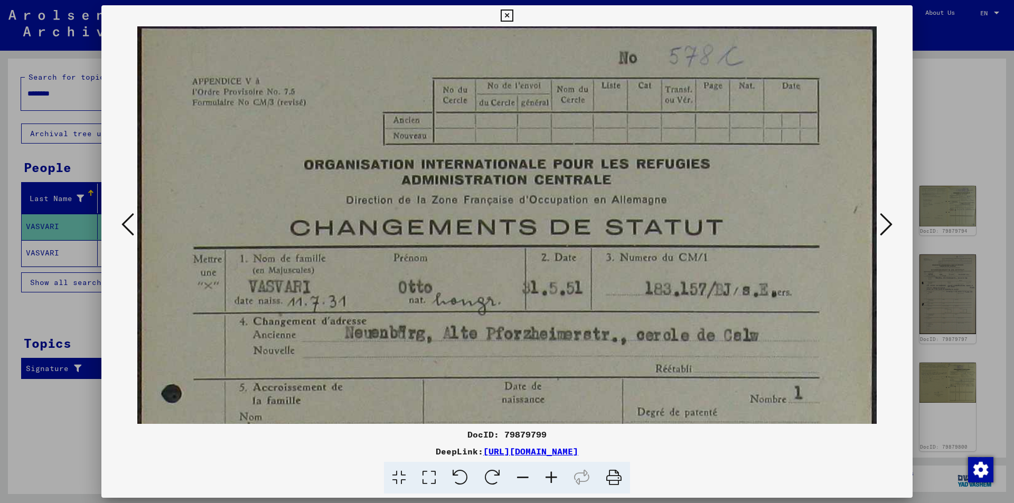
drag, startPoint x: 551, startPoint y: 134, endPoint x: 492, endPoint y: 294, distance: 171.1
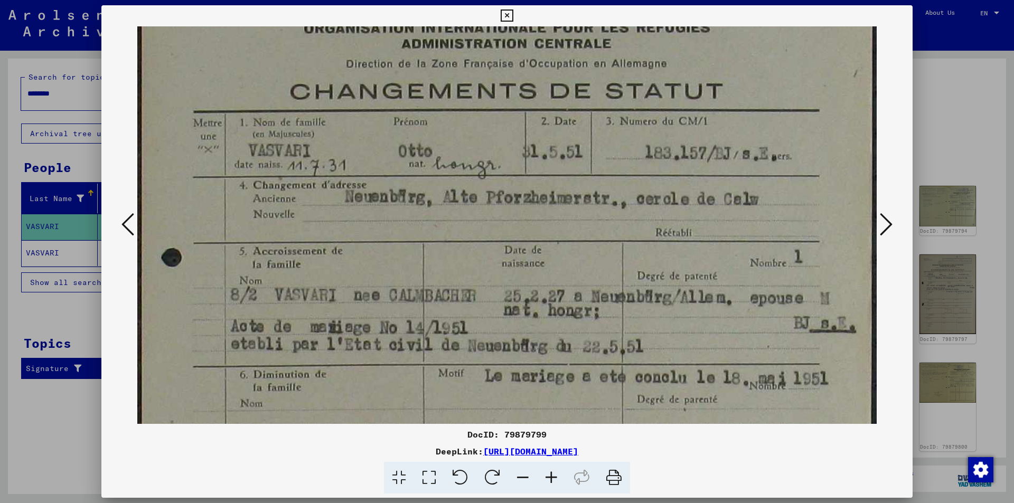
drag, startPoint x: 506, startPoint y: 275, endPoint x: 485, endPoint y: 140, distance: 136.2
click at [486, 138] on img at bounding box center [506, 410] width 739 height 1040
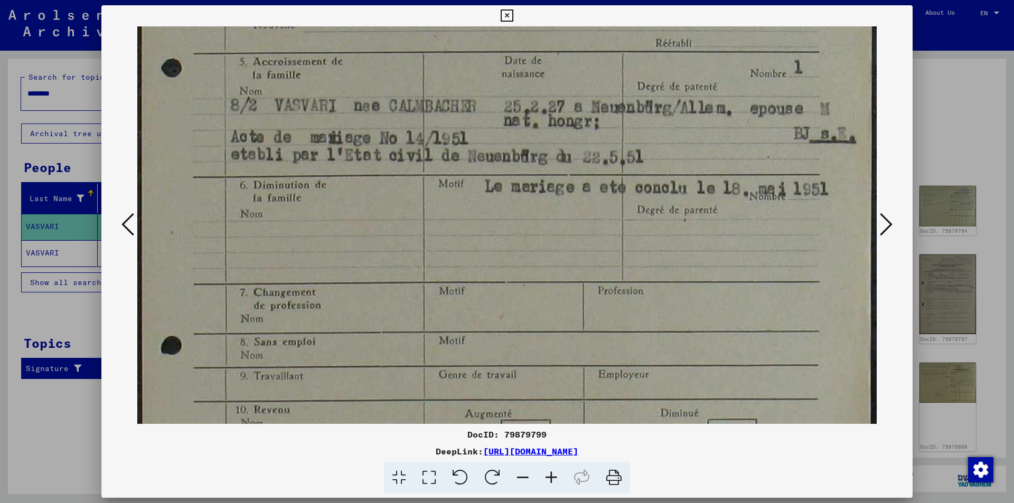
drag, startPoint x: 436, startPoint y: 135, endPoint x: 396, endPoint y: -46, distance: 185.7
click at [396, 0] on html "Search Browse archive Donate Newsletter Help Contact About Us Search Browse arc…" at bounding box center [507, 251] width 1014 height 503
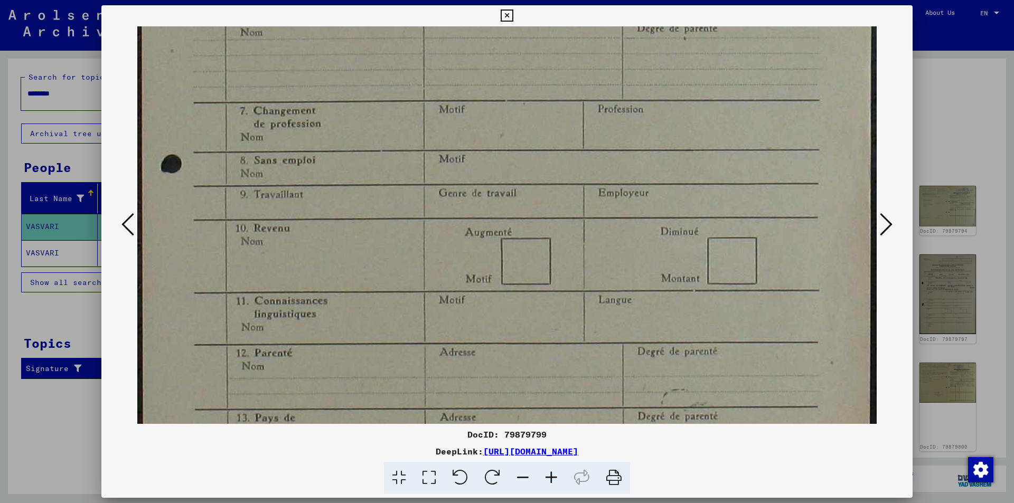
drag, startPoint x: 473, startPoint y: 193, endPoint x: 446, endPoint y: -35, distance: 229.3
click at [446, 0] on html "Search Browse archive Donate Newsletter Help Contact About Us Search Browse arc…" at bounding box center [507, 251] width 1014 height 503
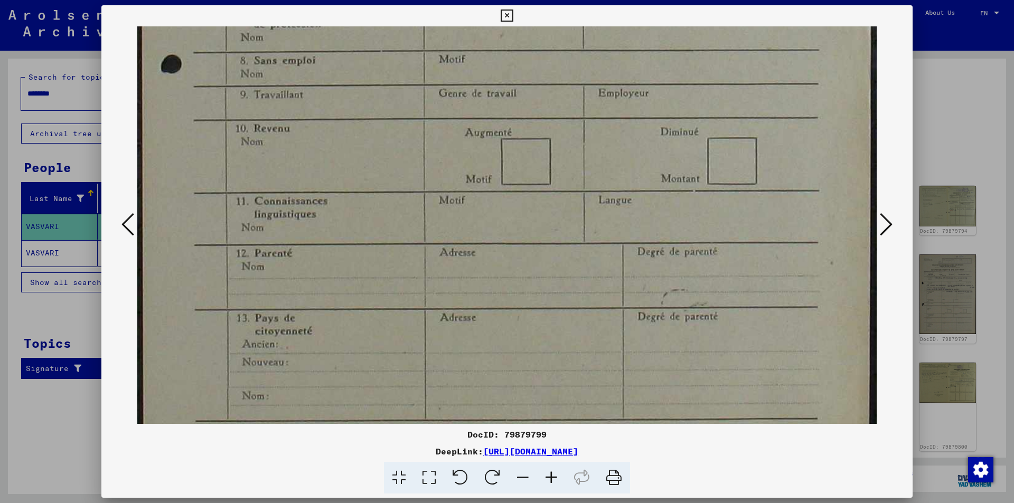
scroll to position [642, 0]
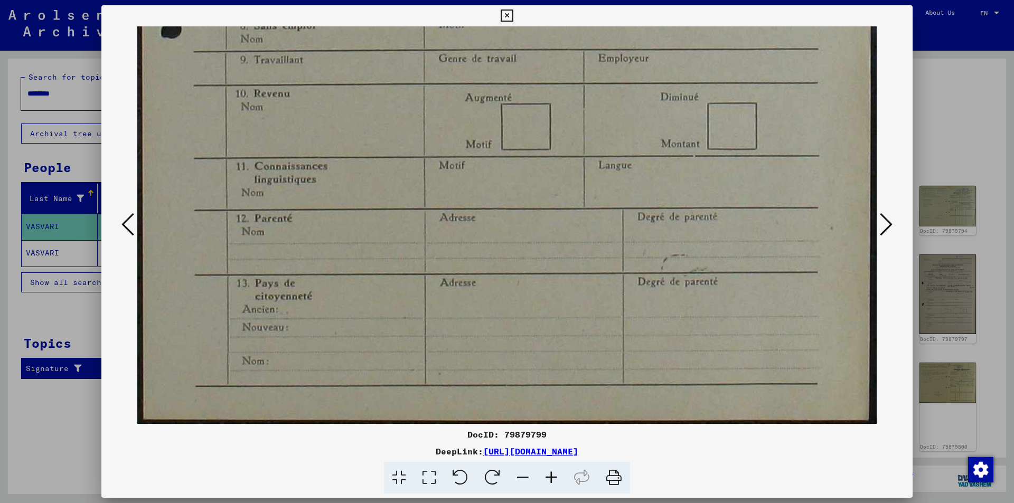
drag, startPoint x: 513, startPoint y: 266, endPoint x: 452, endPoint y: -46, distance: 318.0
click at [452, 0] on html "Search Browse archive Donate Newsletter Help Contact About Us Search Browse arc…" at bounding box center [507, 251] width 1014 height 503
drag, startPoint x: 468, startPoint y: 433, endPoint x: 545, endPoint y: 430, distance: 76.6
click at [545, 430] on div "DocID: 79879799" at bounding box center [506, 434] width 811 height 13
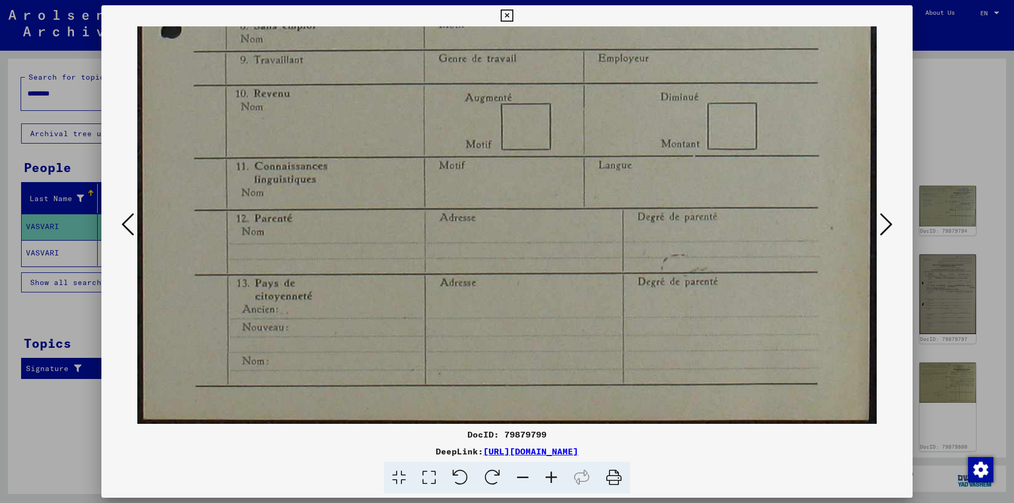
click at [456, 438] on div "DocID: 79879799" at bounding box center [506, 434] width 811 height 13
drag, startPoint x: 468, startPoint y: 435, endPoint x: 545, endPoint y: 435, distance: 76.1
click at [545, 435] on div "DocID: 79879799" at bounding box center [506, 434] width 811 height 13
copy div "DocID: 79879799"
